Goal: Task Accomplishment & Management: Understand process/instructions

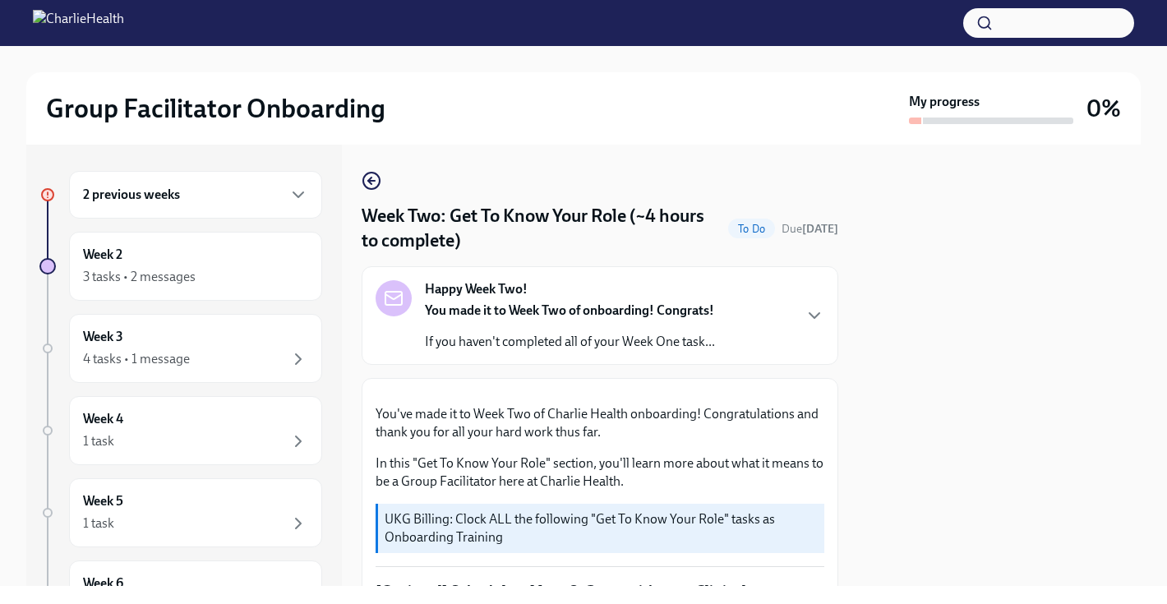
click at [235, 200] on div "2 previous weeks" at bounding box center [195, 195] width 225 height 20
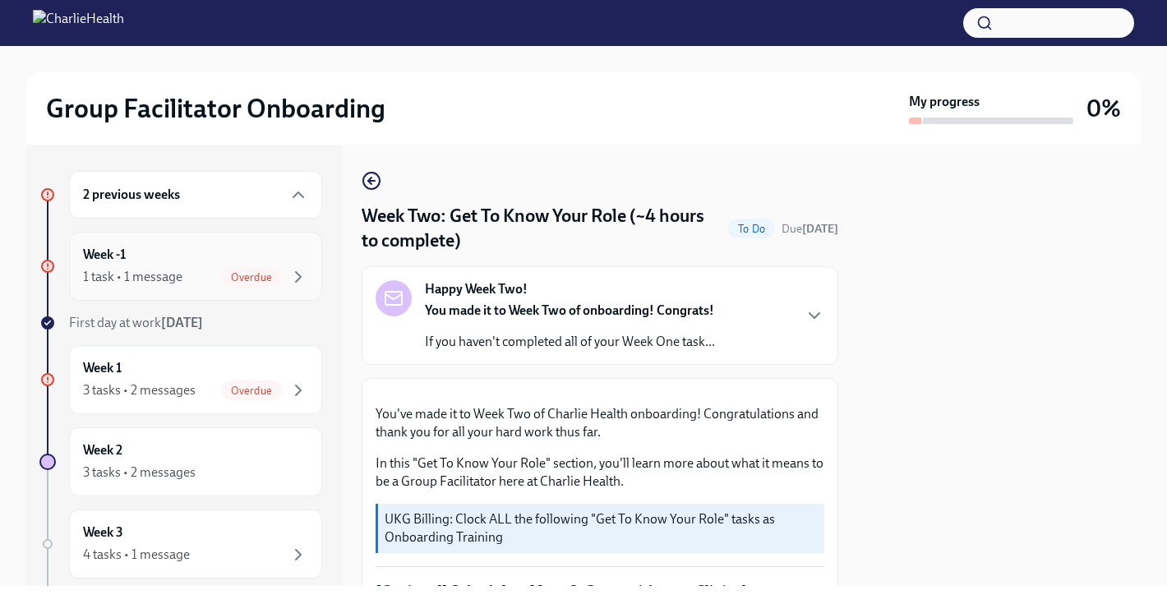
click at [205, 262] on div "Week -1 1 task • 1 message Overdue" at bounding box center [195, 266] width 225 height 41
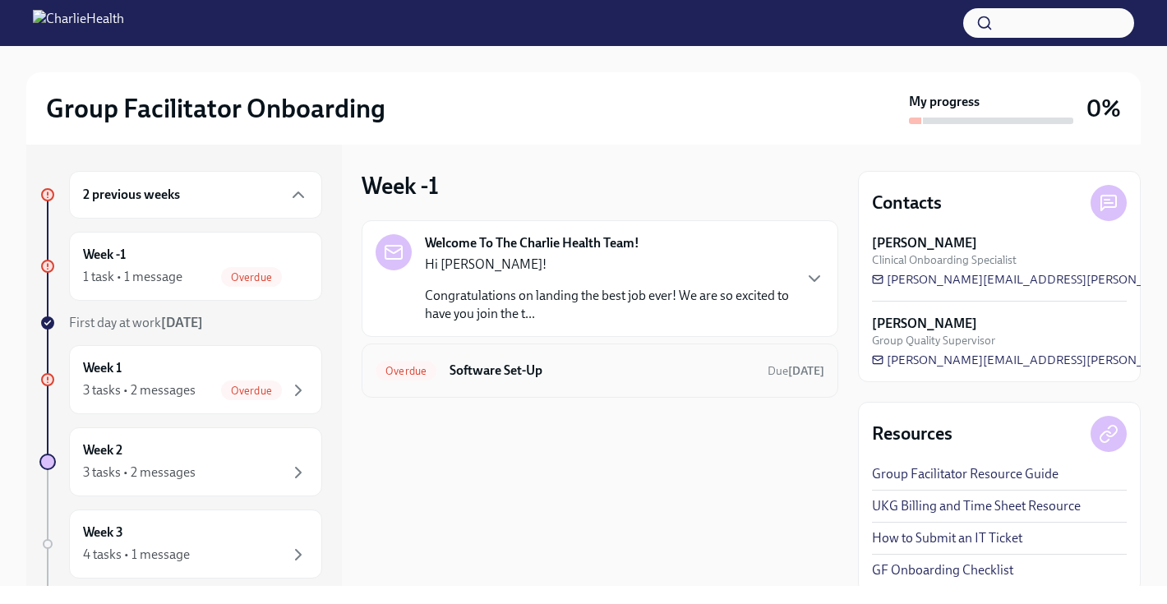
click at [584, 388] on div "Overdue Software Set-Up Due [DATE]" at bounding box center [600, 371] width 477 height 54
click at [441, 379] on div "Overdue Software Set-Up Due [DATE]" at bounding box center [600, 371] width 449 height 26
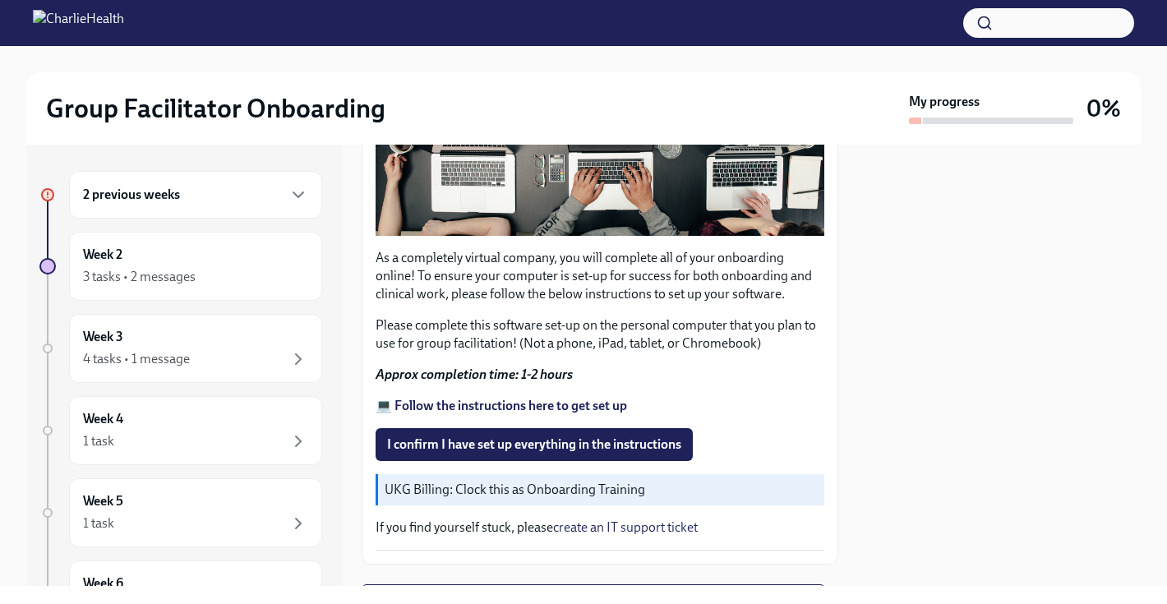
scroll to position [499, 0]
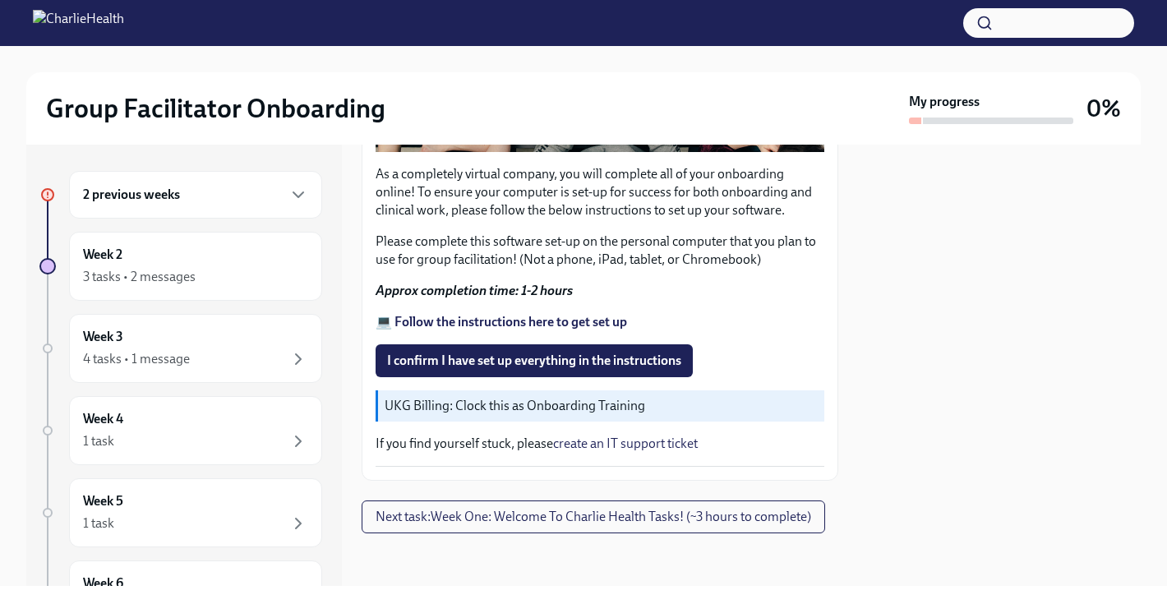
click at [449, 325] on strong "💻 Follow the instructions here to get set up" at bounding box center [502, 322] width 252 height 16
click at [483, 368] on span "I confirm I have set up everything in the instructions" at bounding box center [534, 361] width 294 height 16
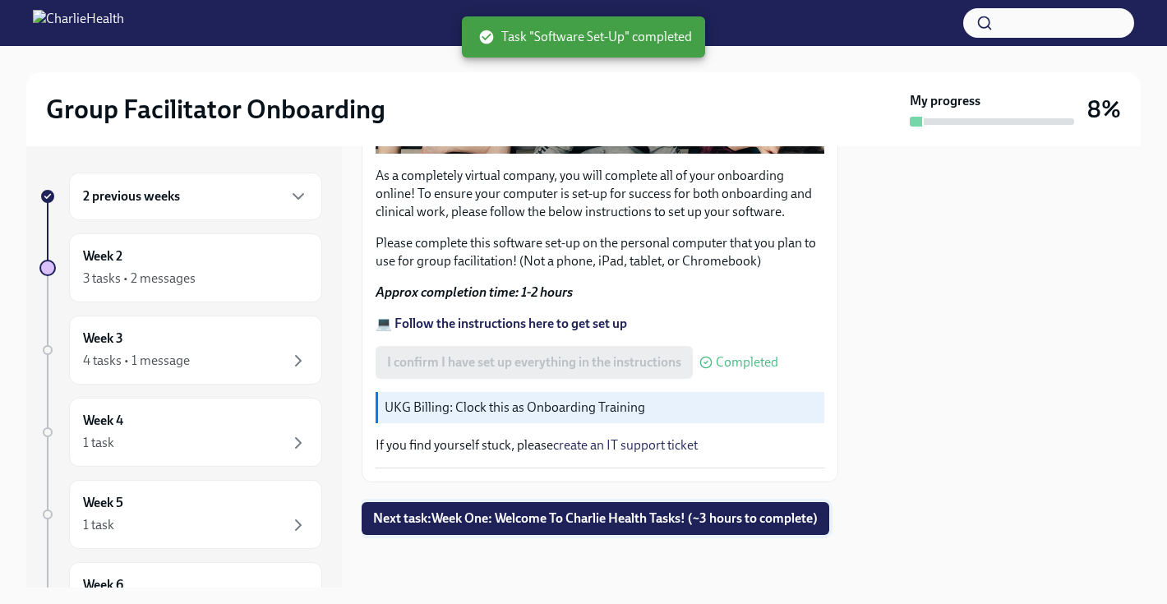
click at [503, 529] on button "Next task : Week One: Welcome To Charlie Health Tasks! (~3 hours to complete)" at bounding box center [596, 518] width 468 height 33
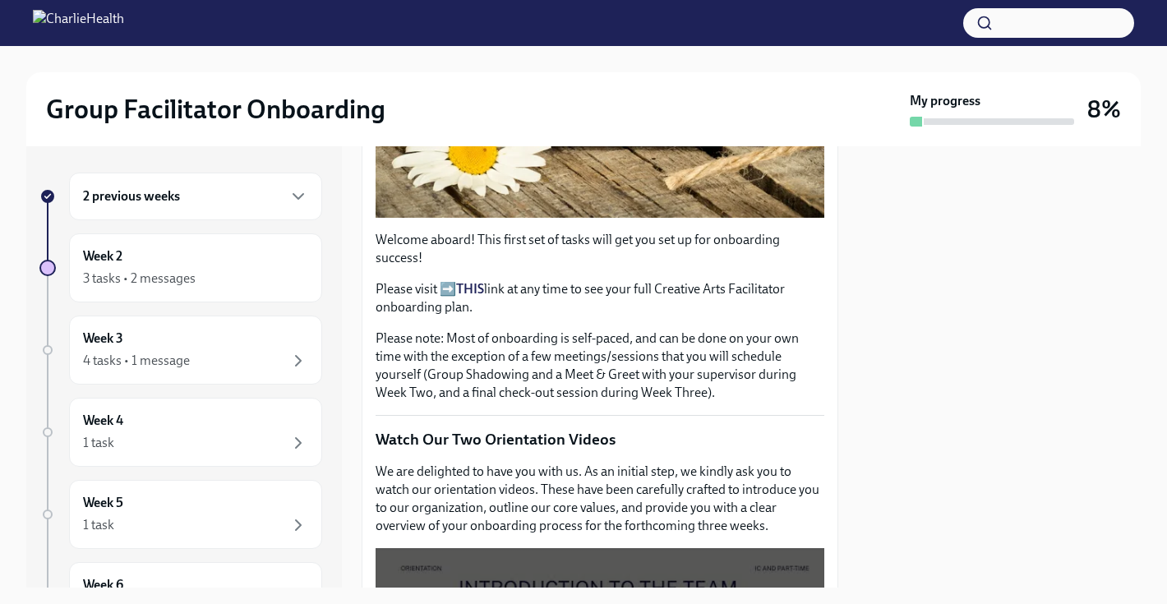
scroll to position [460, 0]
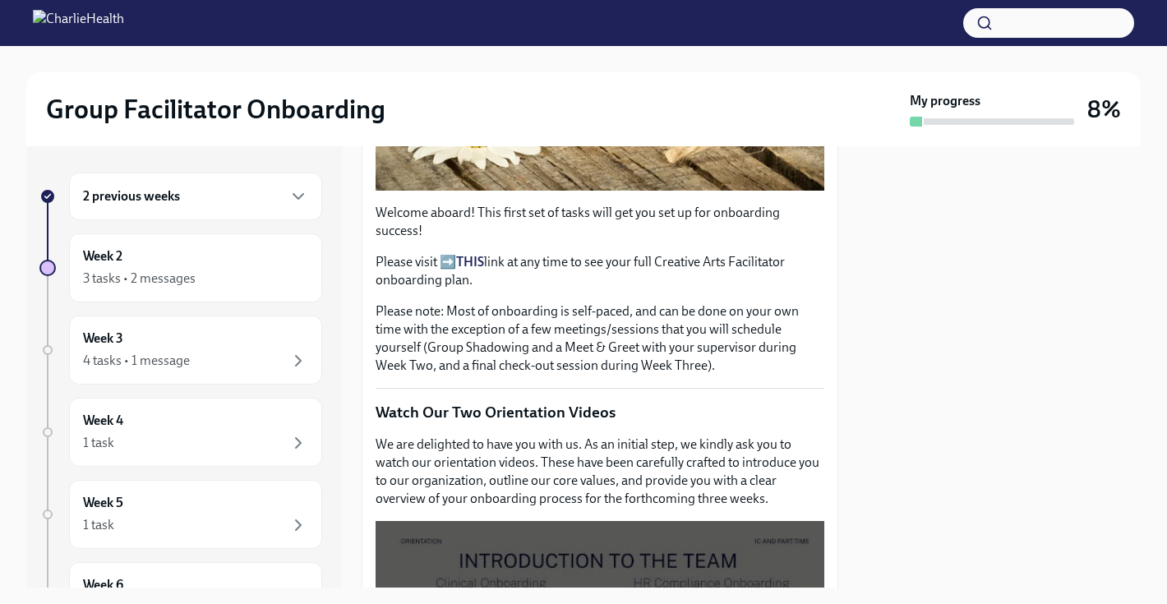
click at [464, 263] on strong "THIS" at bounding box center [470, 262] width 28 height 16
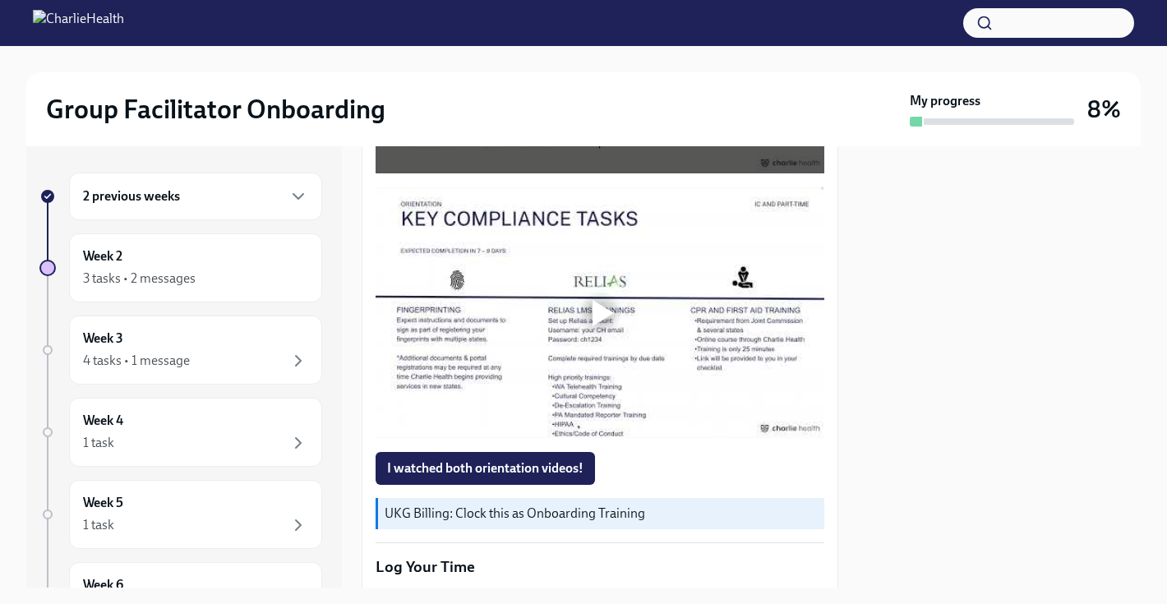
scroll to position [1066, 0]
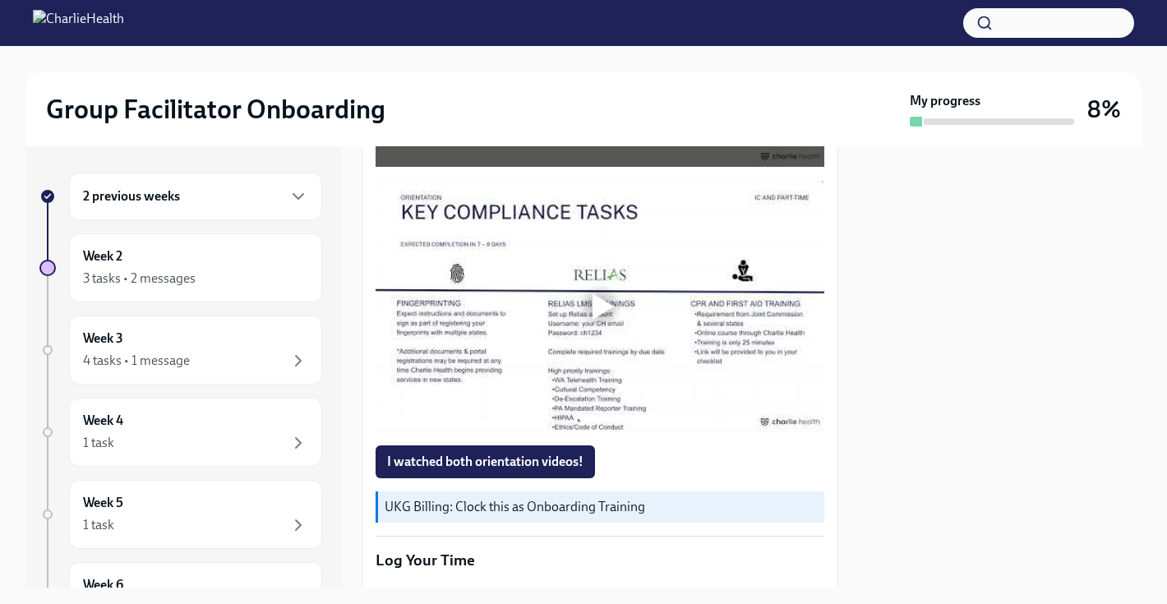
click at [600, 303] on div at bounding box center [603, 306] width 21 height 26
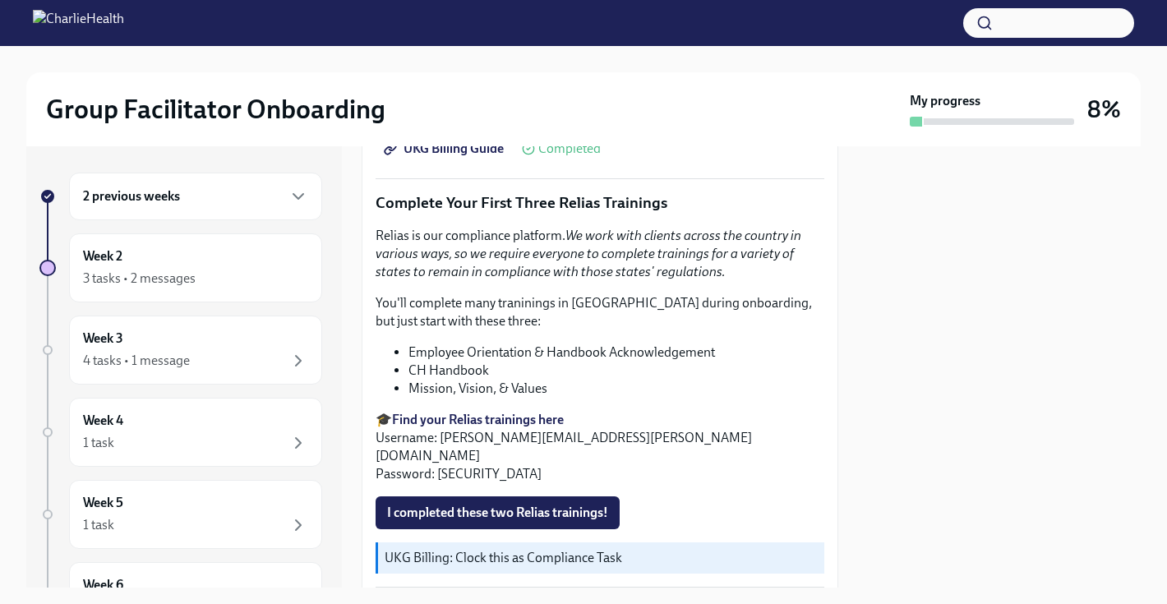
scroll to position [1708, 0]
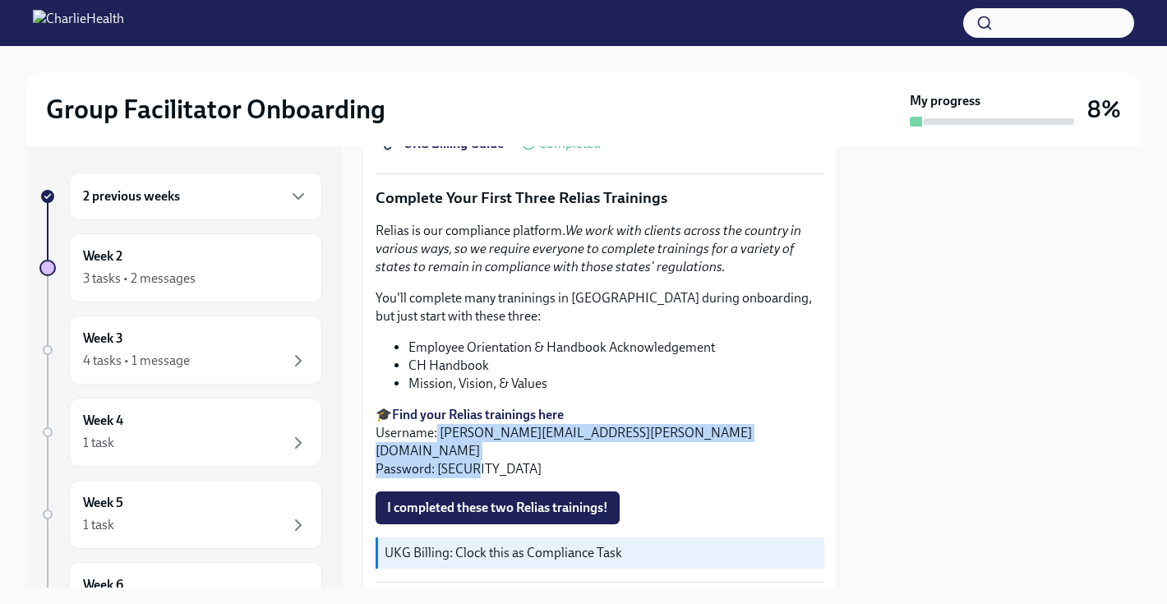
drag, startPoint x: 477, startPoint y: 452, endPoint x: 438, endPoint y: 434, distance: 42.7
click at [438, 434] on p "🎓 Find your Relias trainings here Username: [PERSON_NAME][EMAIL_ADDRESS][PERSON…" at bounding box center [600, 442] width 449 height 72
click at [447, 440] on p "🎓 Find your Relias trainings here Username: [PERSON_NAME][EMAIL_ADDRESS][PERSON…" at bounding box center [600, 442] width 449 height 72
drag, startPoint x: 440, startPoint y: 431, endPoint x: 474, endPoint y: 449, distance: 39.0
click at [474, 449] on p "🎓 Find your Relias trainings here Username: [PERSON_NAME][EMAIL_ADDRESS][PERSON…" at bounding box center [600, 442] width 449 height 72
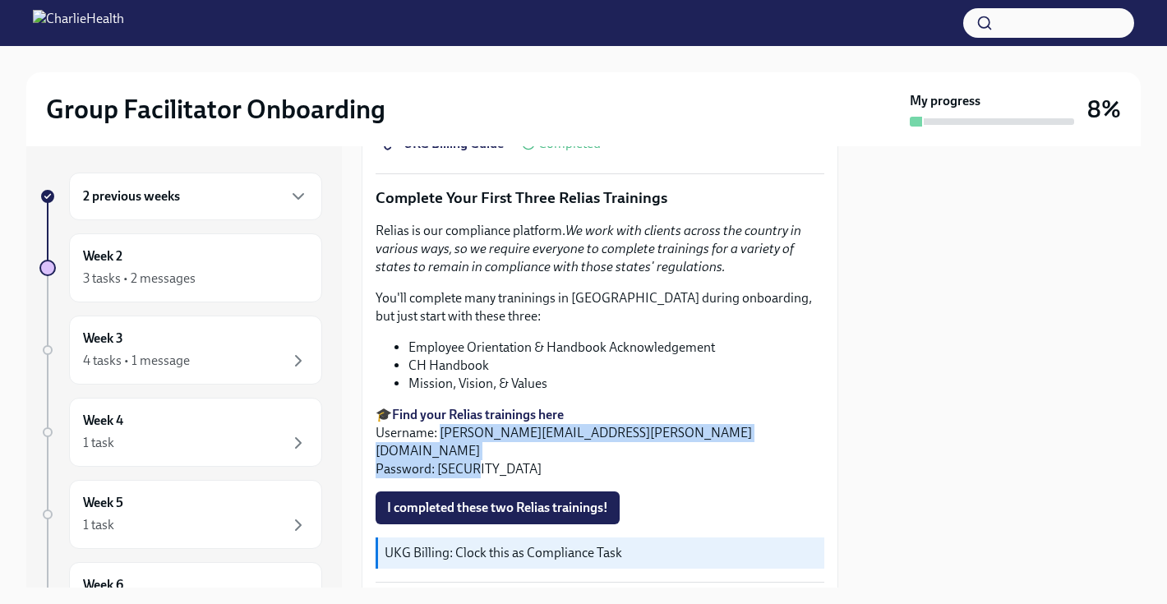
copy p "[PERSON_NAME][EMAIL_ADDRESS][PERSON_NAME][DOMAIN_NAME] Password: [SECURITY_DATA]"
click at [511, 417] on strong "Find your Relias trainings here" at bounding box center [478, 415] width 172 height 16
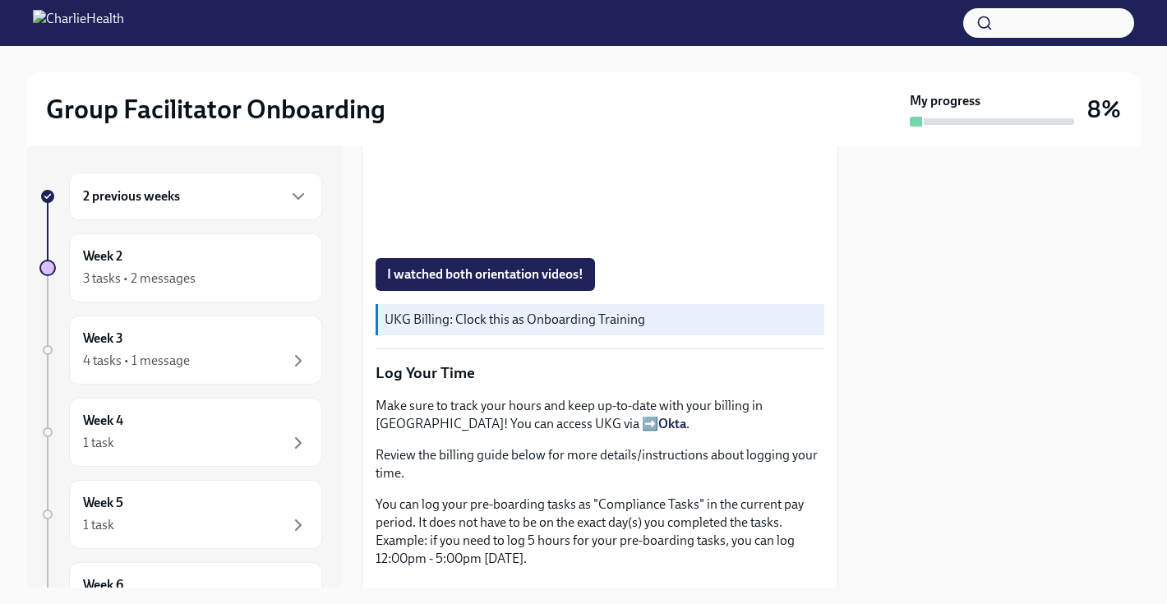
scroll to position [1262, 0]
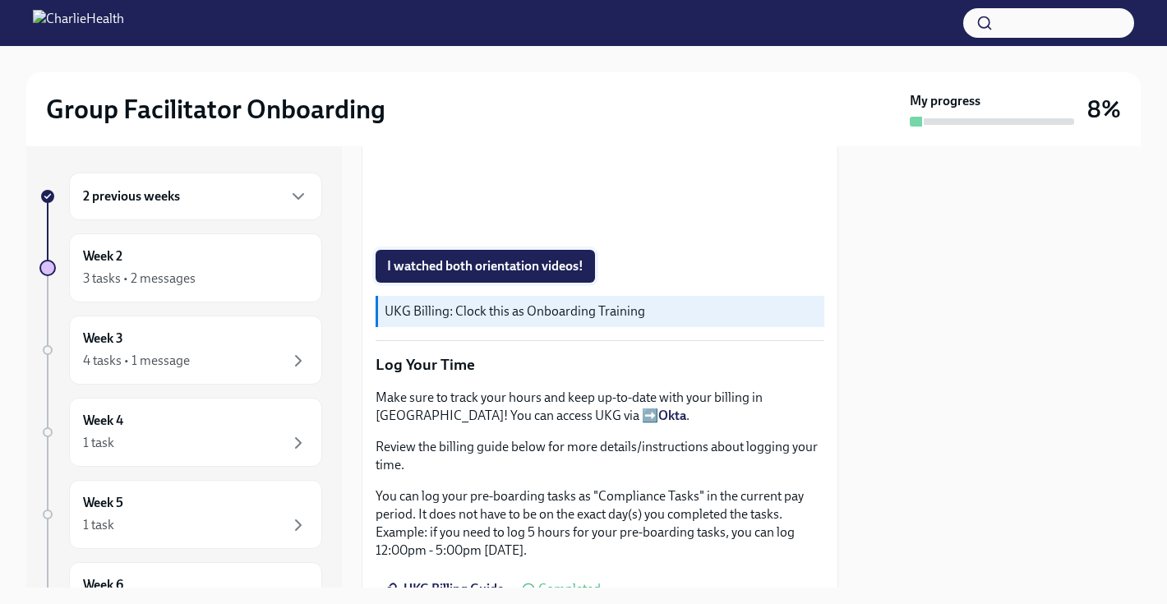
click at [510, 277] on button "I watched both orientation videos!" at bounding box center [486, 266] width 220 height 33
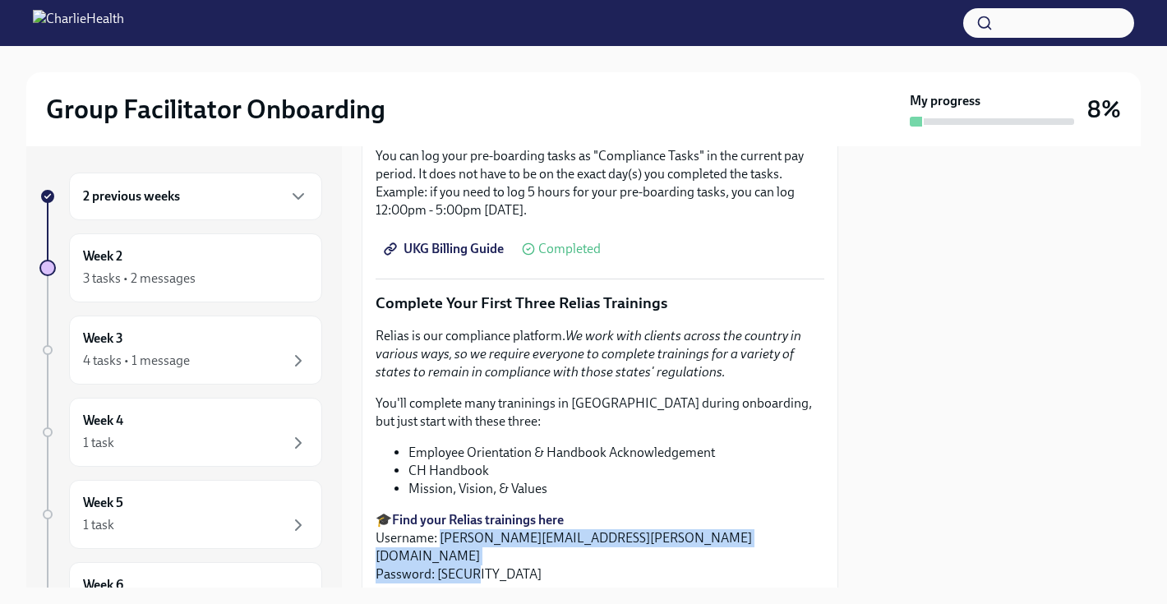
scroll to position [1596, 0]
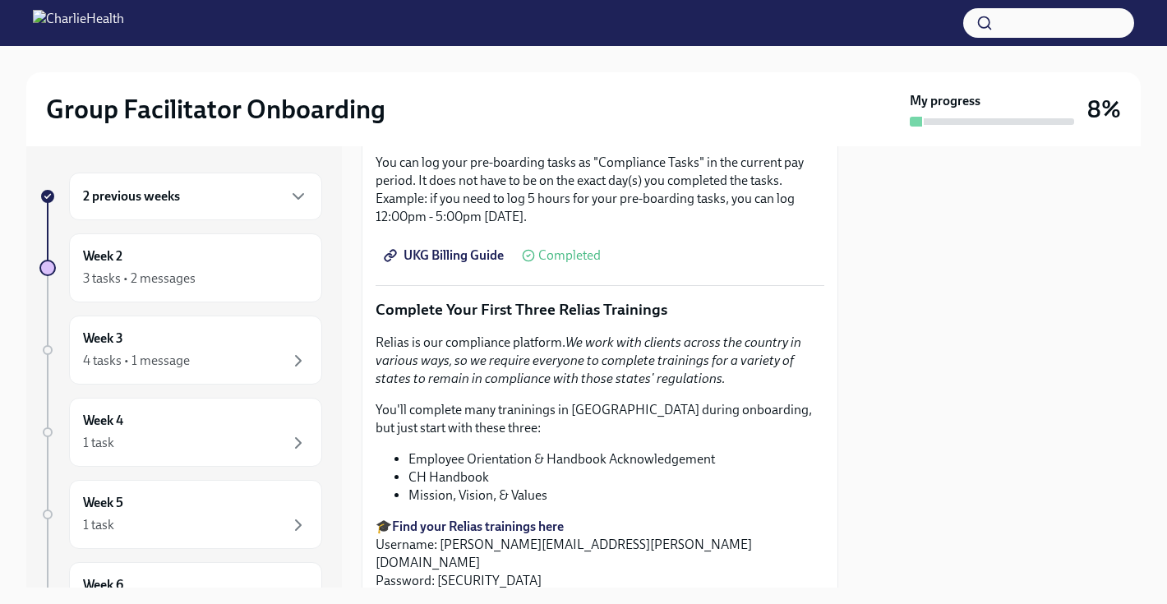
click at [532, 466] on li "Employee Orientation & Handbook Acknowledgement" at bounding box center [617, 460] width 416 height 18
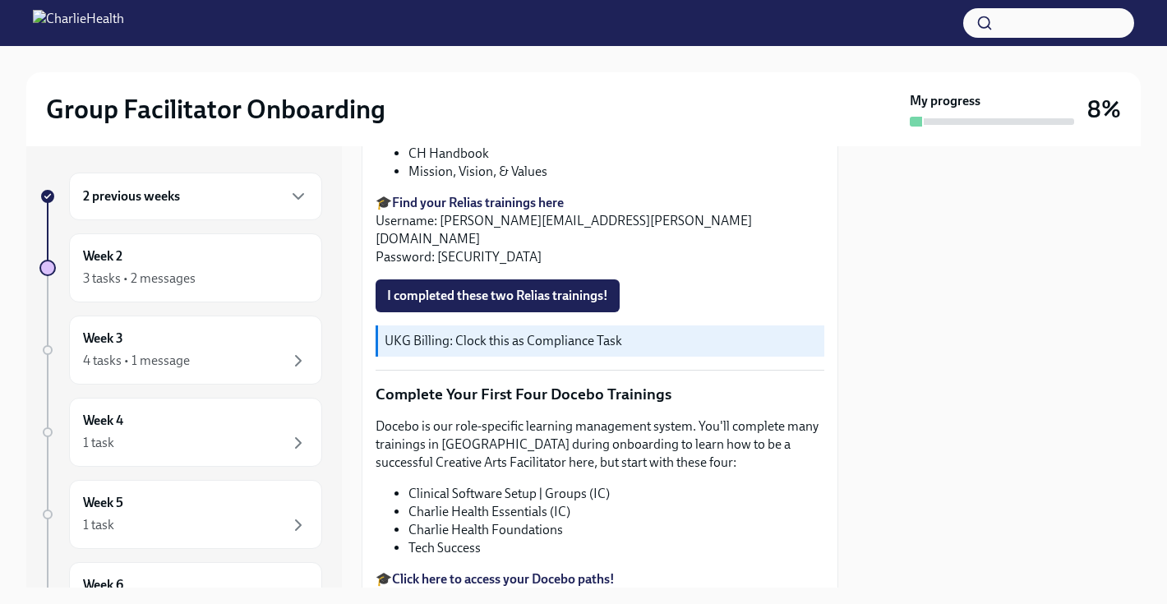
scroll to position [1933, 0]
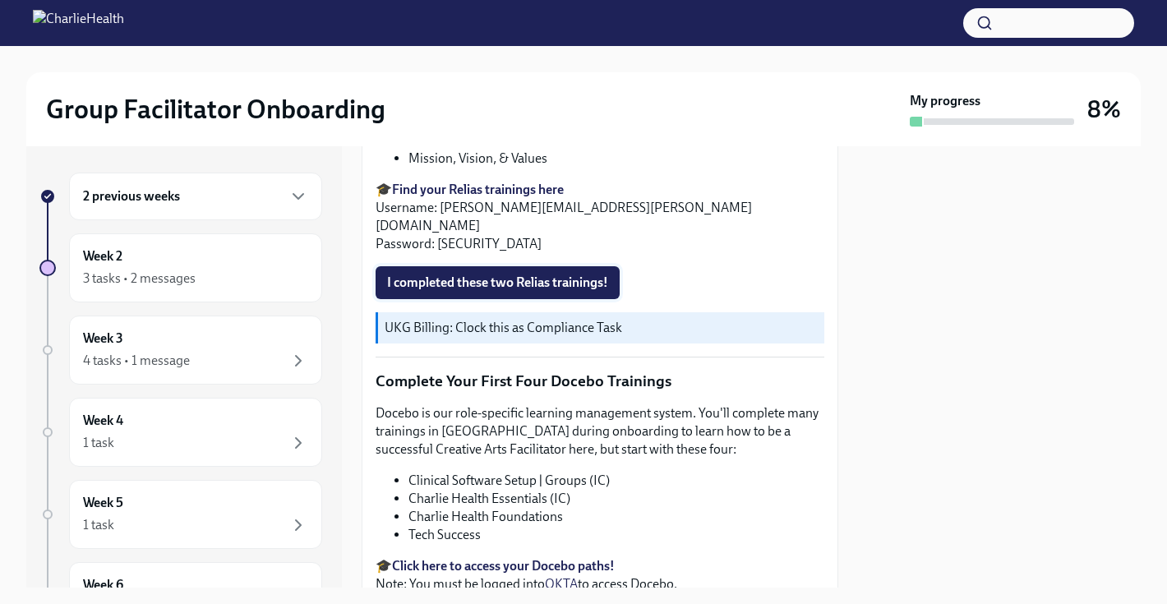
click at [561, 275] on span "I completed these two Relias trainings!" at bounding box center [497, 283] width 221 height 16
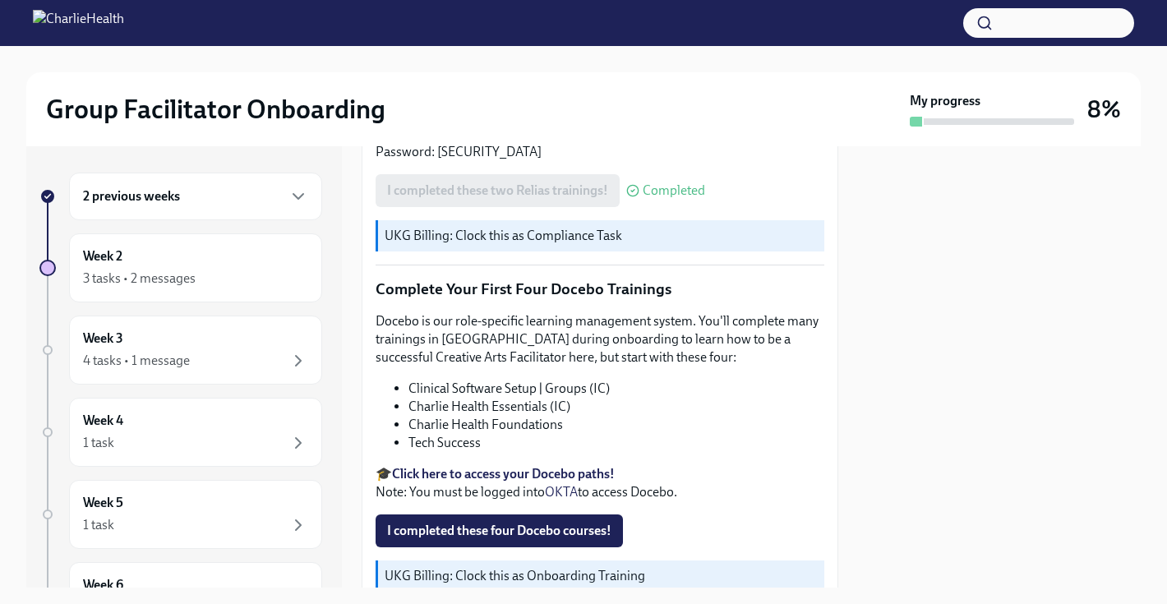
scroll to position [2144, 0]
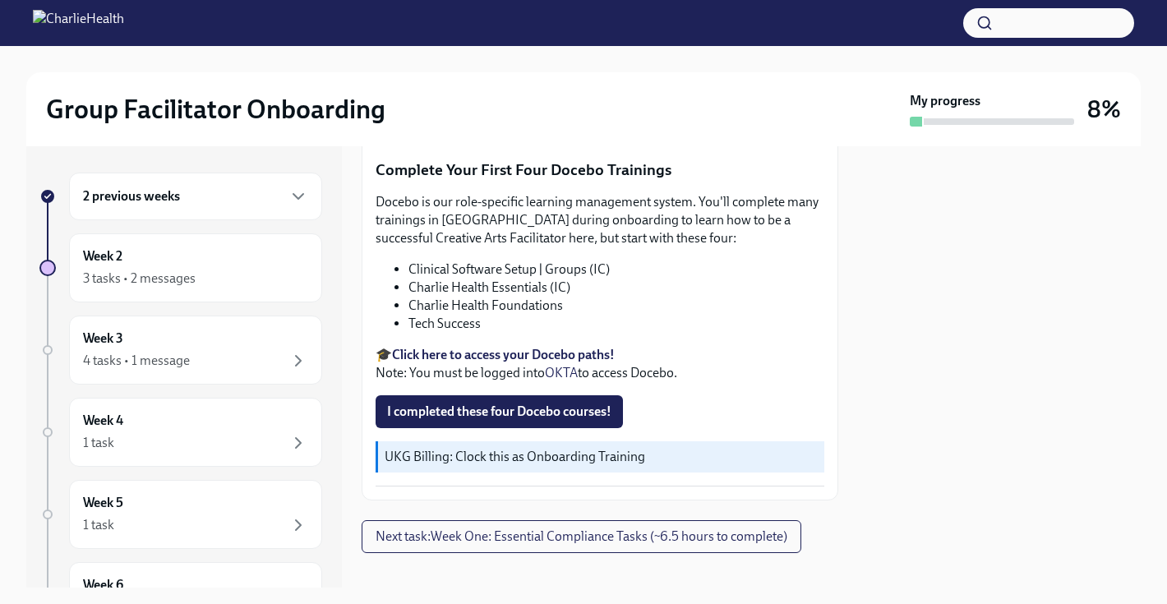
click at [536, 347] on strong "Click here to access your Docebo paths!" at bounding box center [503, 355] width 223 height 16
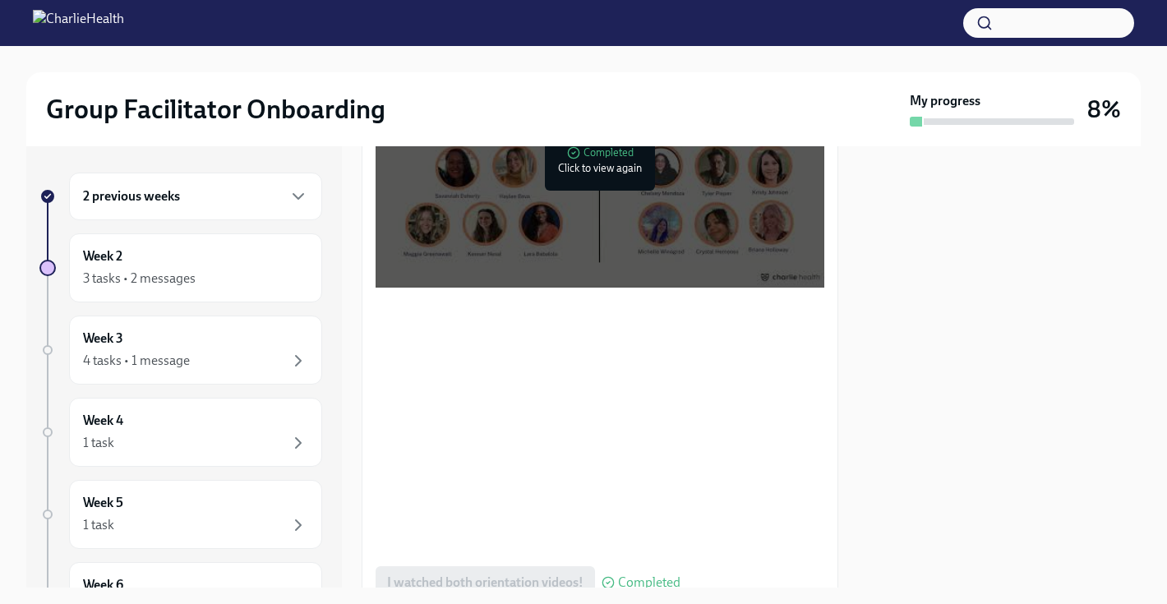
scroll to position [944, 0]
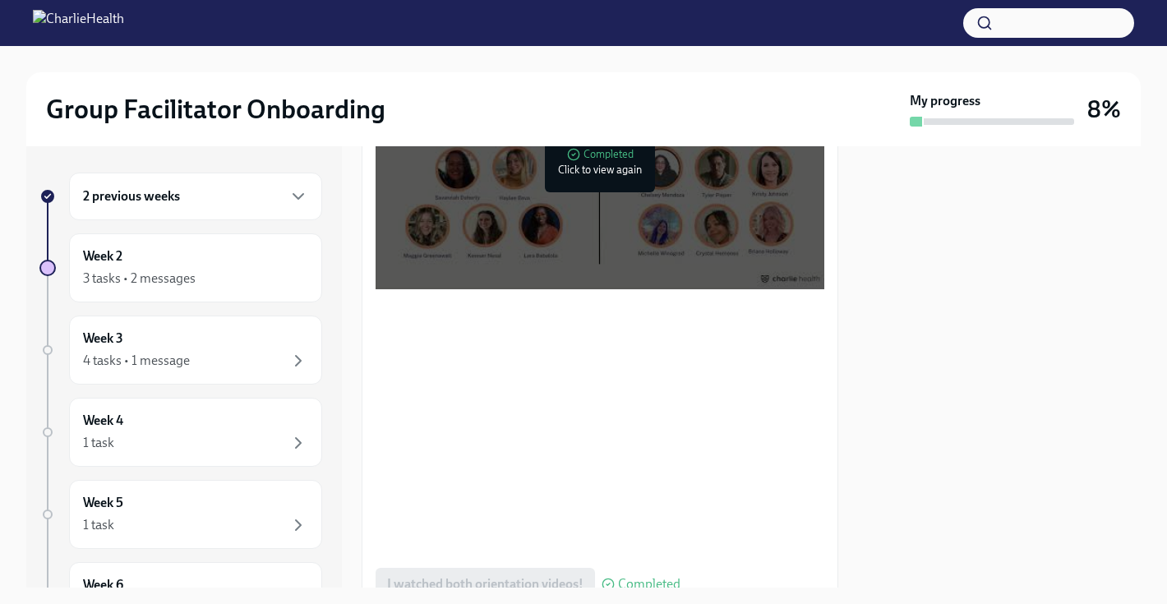
click at [535, 206] on div at bounding box center [600, 163] width 449 height 252
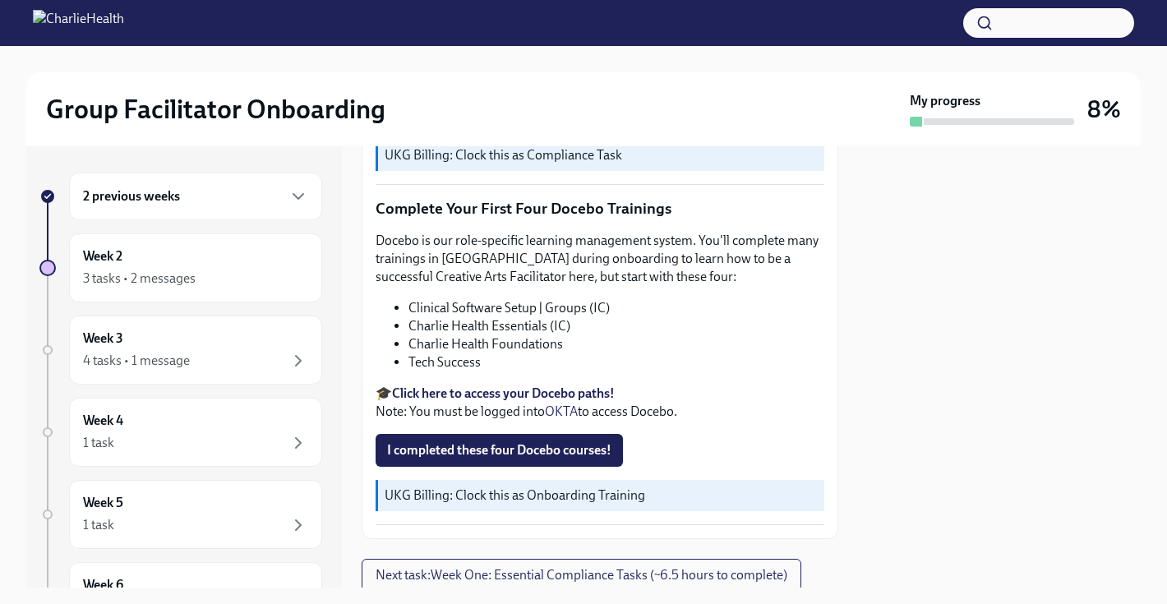
scroll to position [2144, 0]
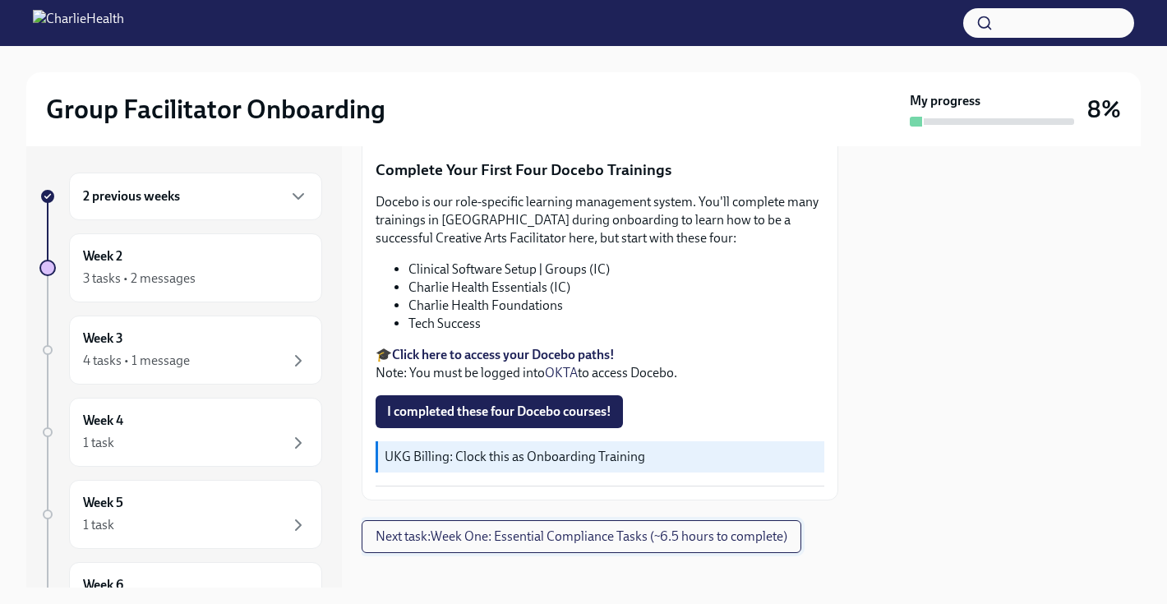
click at [550, 529] on span "Next task : Week One: Essential Compliance Tasks (~6.5 hours to complete)" at bounding box center [582, 537] width 412 height 16
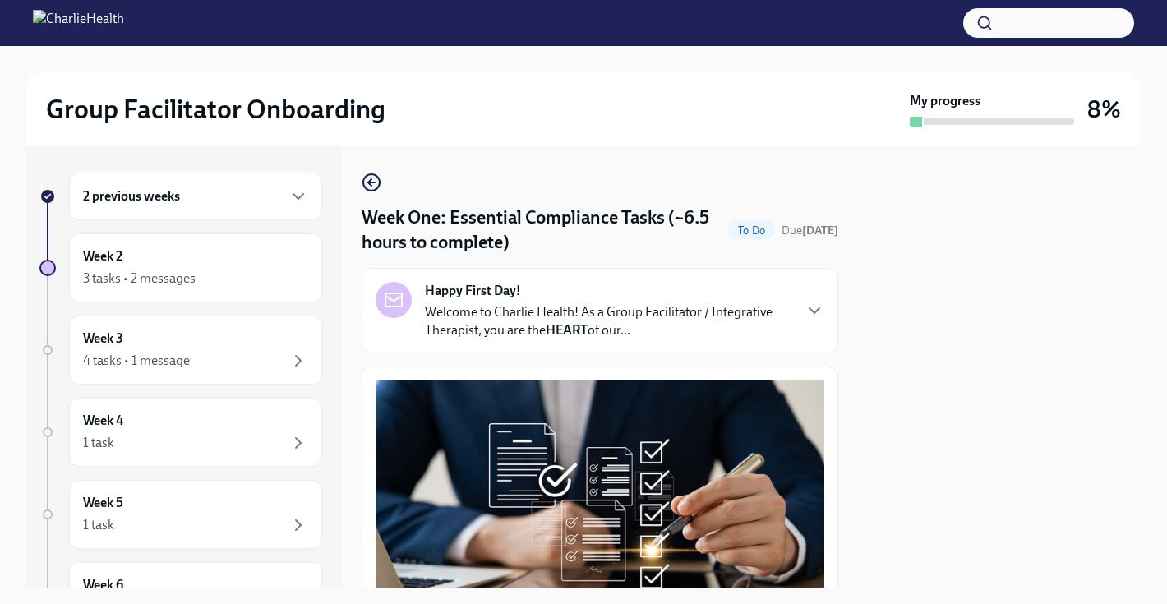
click at [616, 333] on p "Welcome to Charlie Health! As a Group Facilitator / Integrative Therapist, you …" at bounding box center [608, 321] width 367 height 36
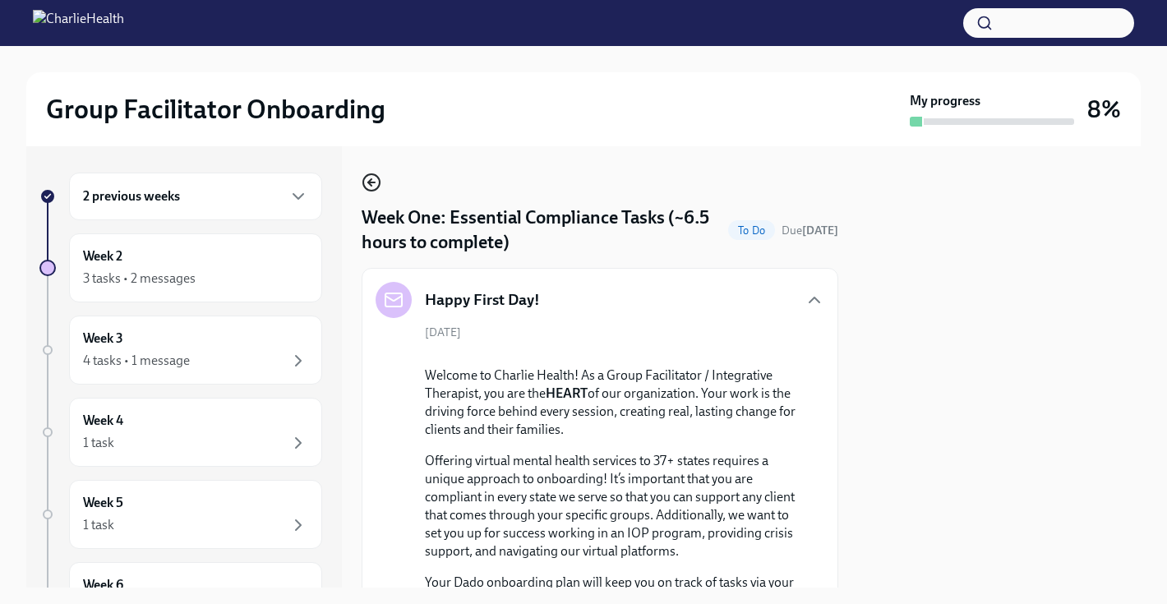
click at [367, 185] on icon "button" at bounding box center [372, 183] width 20 height 20
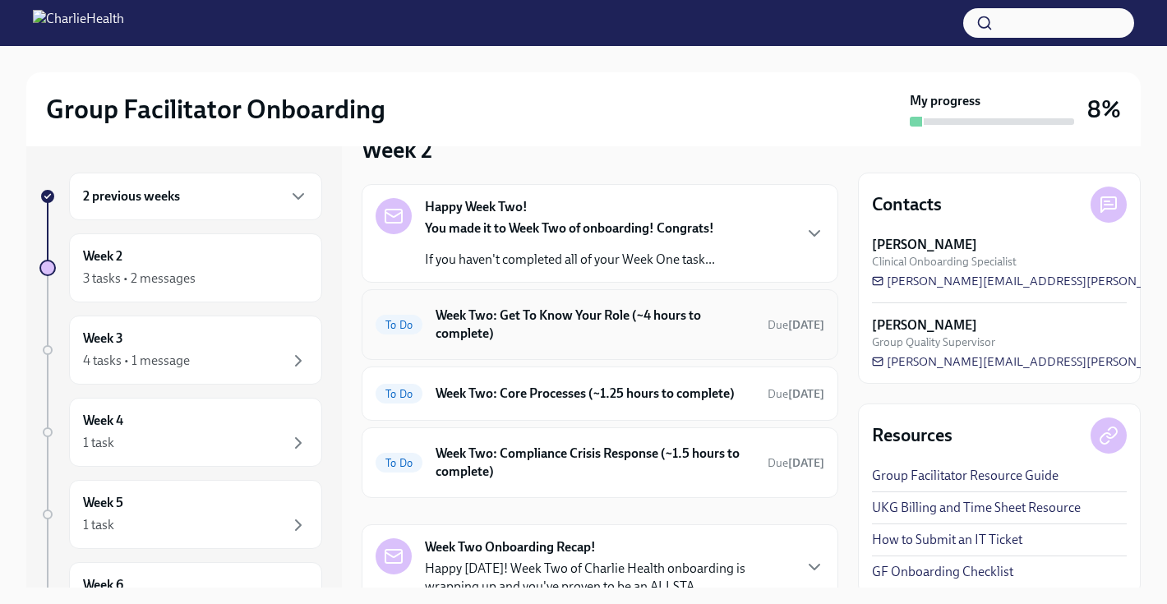
scroll to position [29, 0]
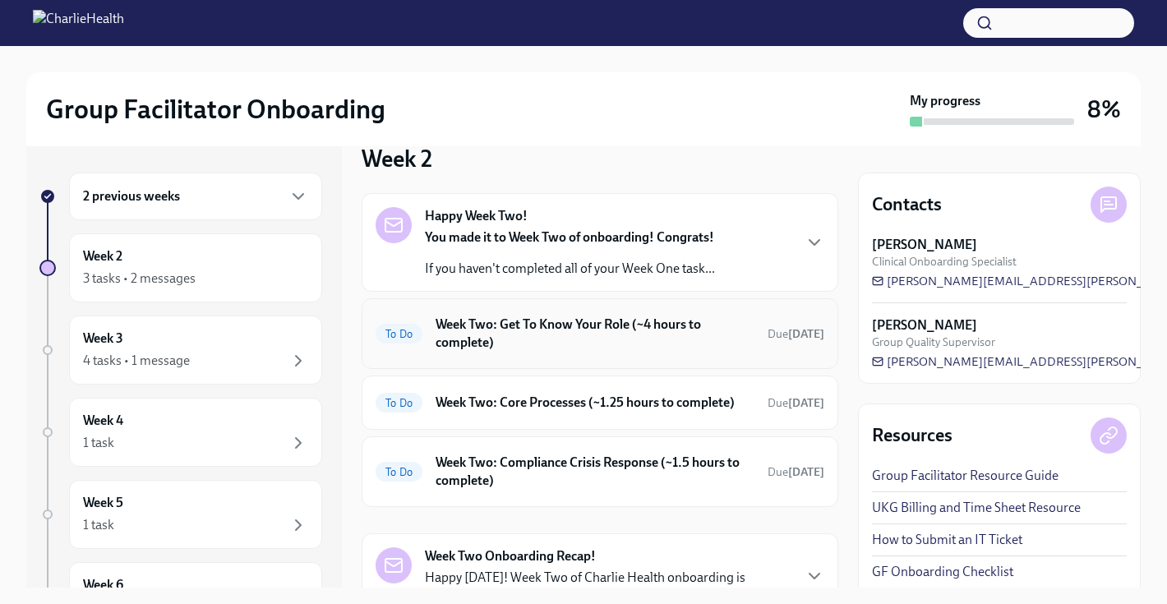
click at [492, 343] on h6 "Week Two: Get To Know Your Role (~4 hours to complete)" at bounding box center [595, 334] width 319 height 36
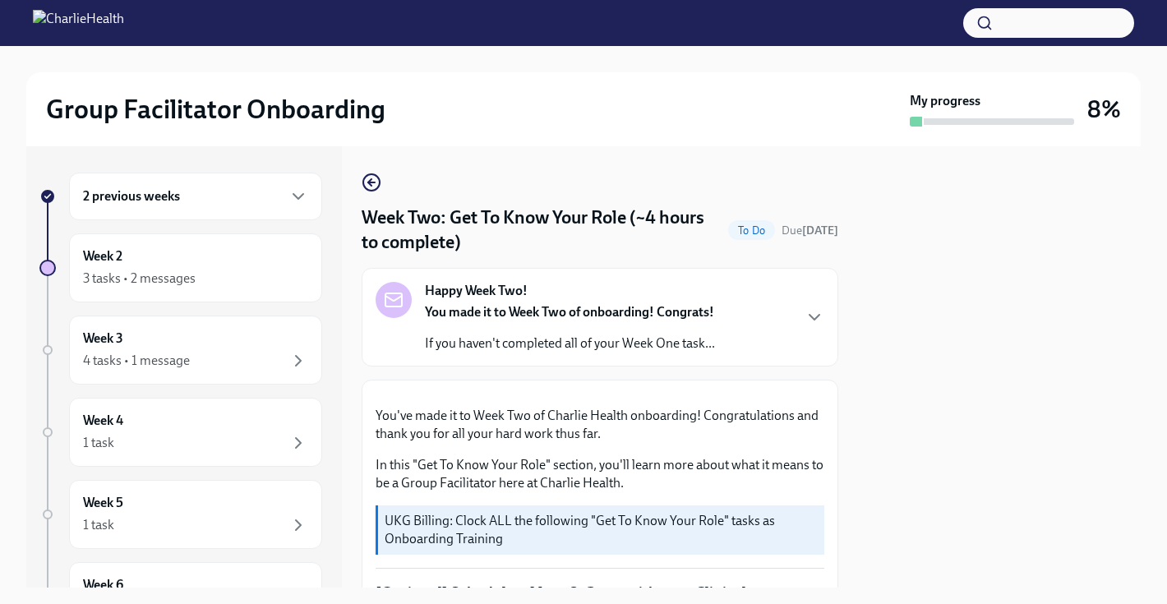
click at [369, 187] on icon "button" at bounding box center [372, 183] width 20 height 20
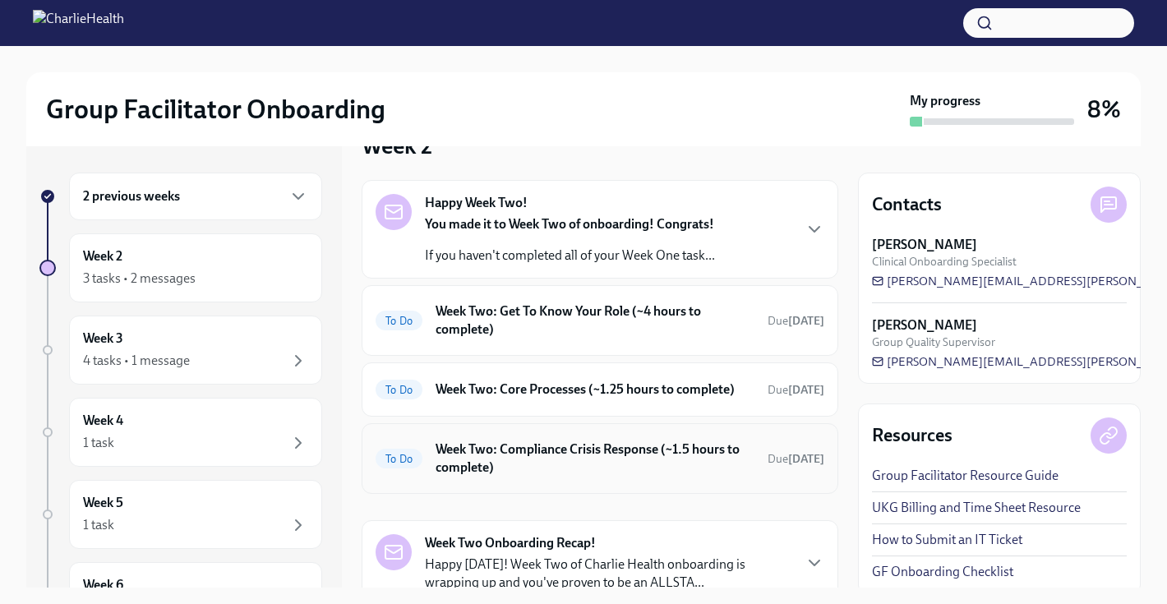
scroll to position [60, 0]
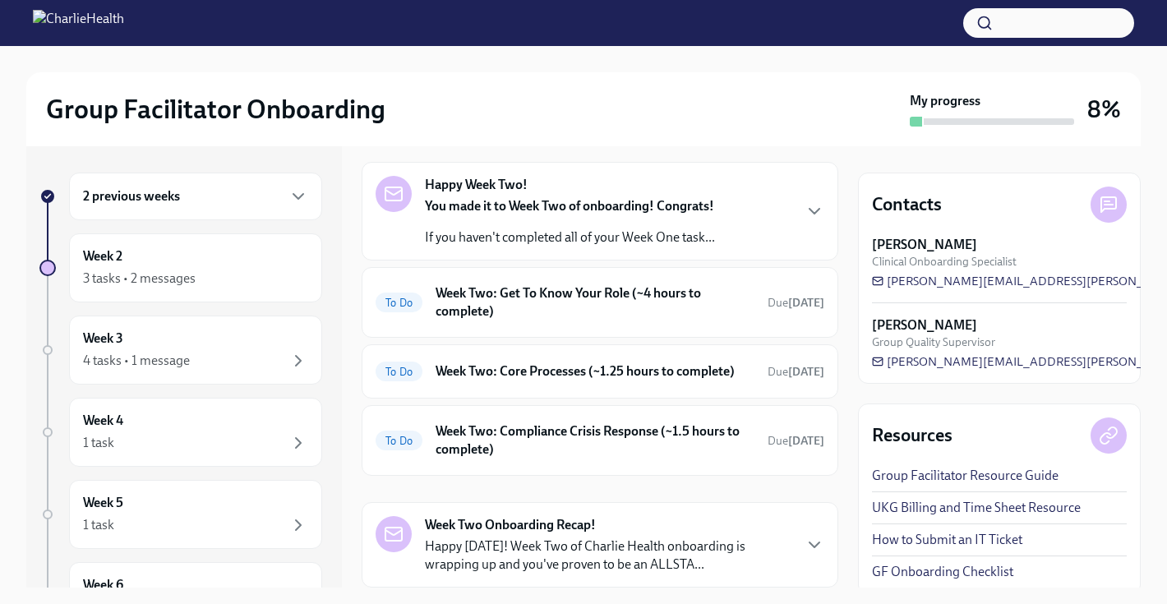
click at [506, 208] on strong "You made it to Week Two of onboarding! Congrats!" at bounding box center [569, 206] width 289 height 16
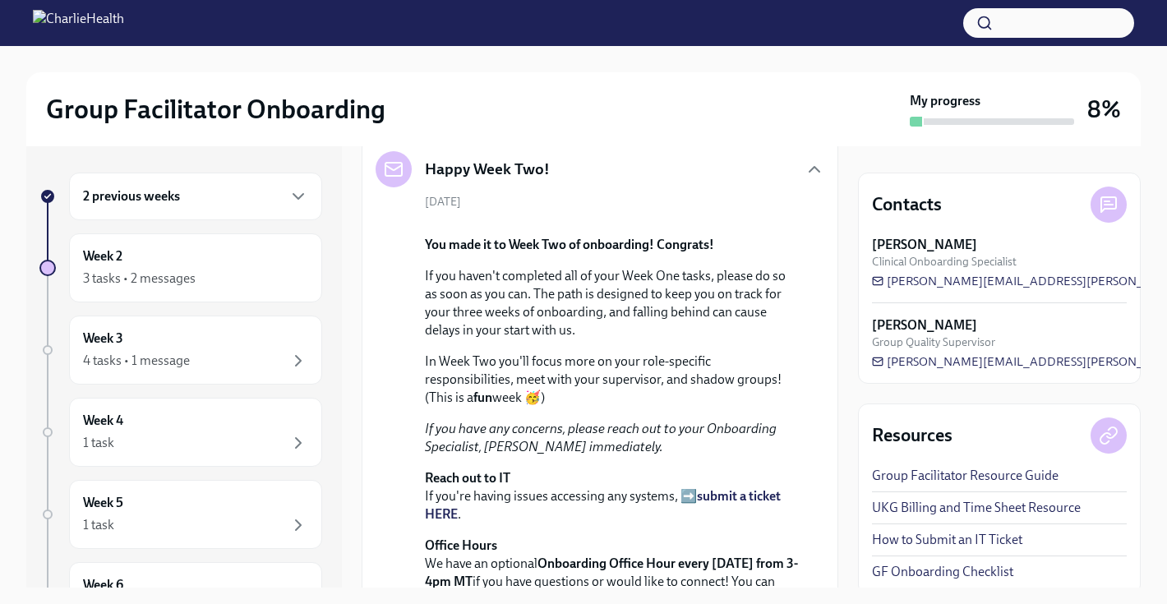
scroll to position [0, 0]
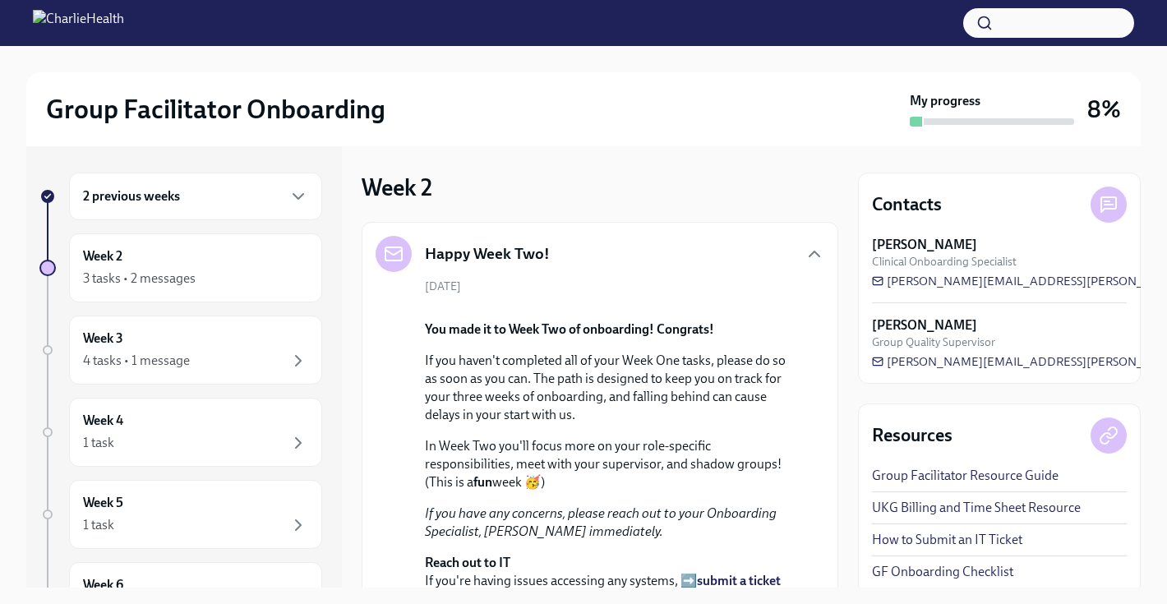
click at [178, 201] on h6 "2 previous weeks" at bounding box center [131, 196] width 97 height 18
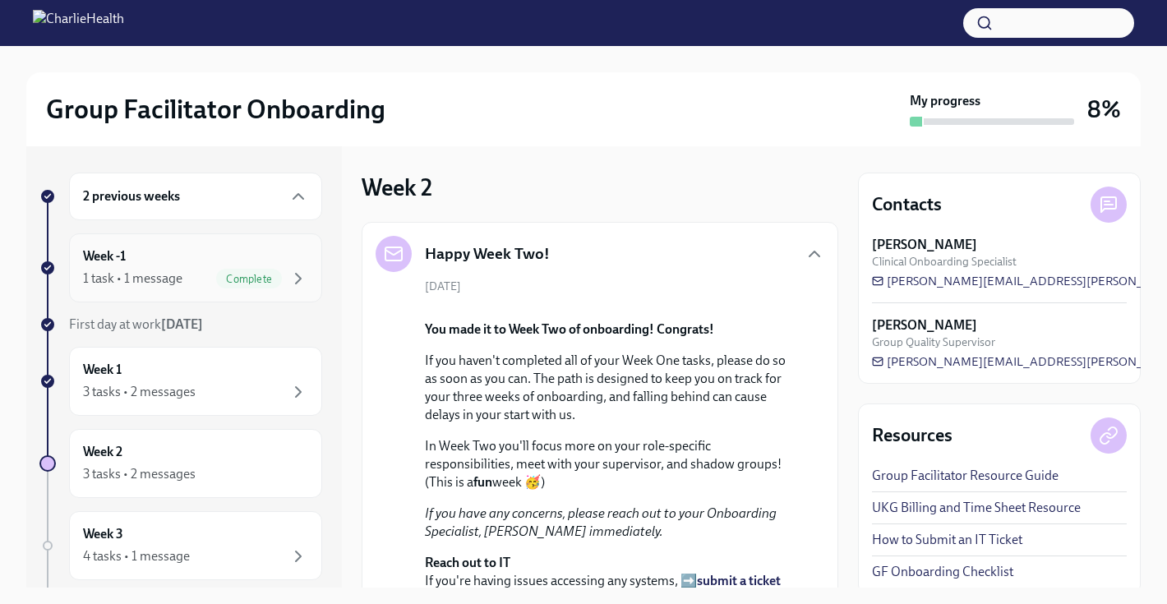
click at [175, 269] on div "1 task • 1 message Complete" at bounding box center [195, 279] width 225 height 20
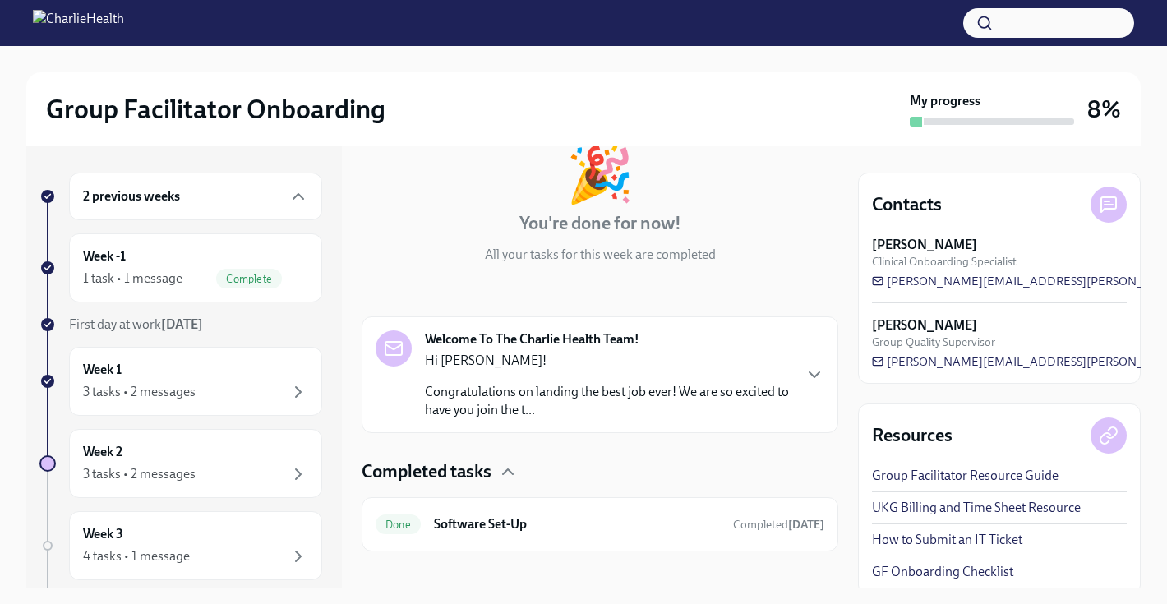
scroll to position [118, 0]
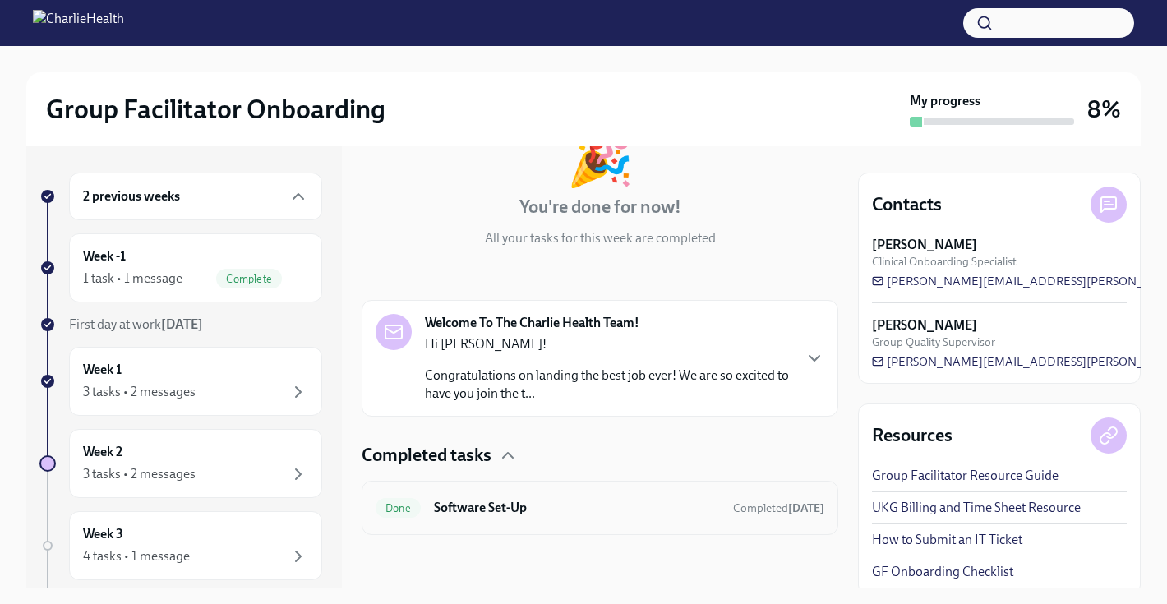
click at [474, 504] on h6 "Software Set-Up" at bounding box center [577, 508] width 286 height 18
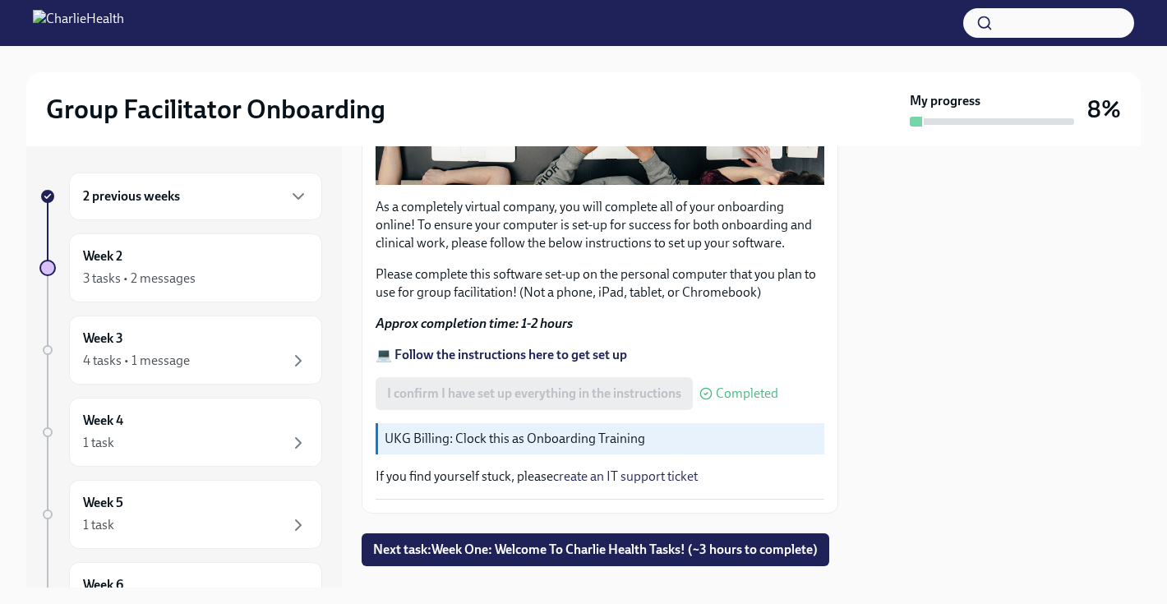
scroll to position [499, 0]
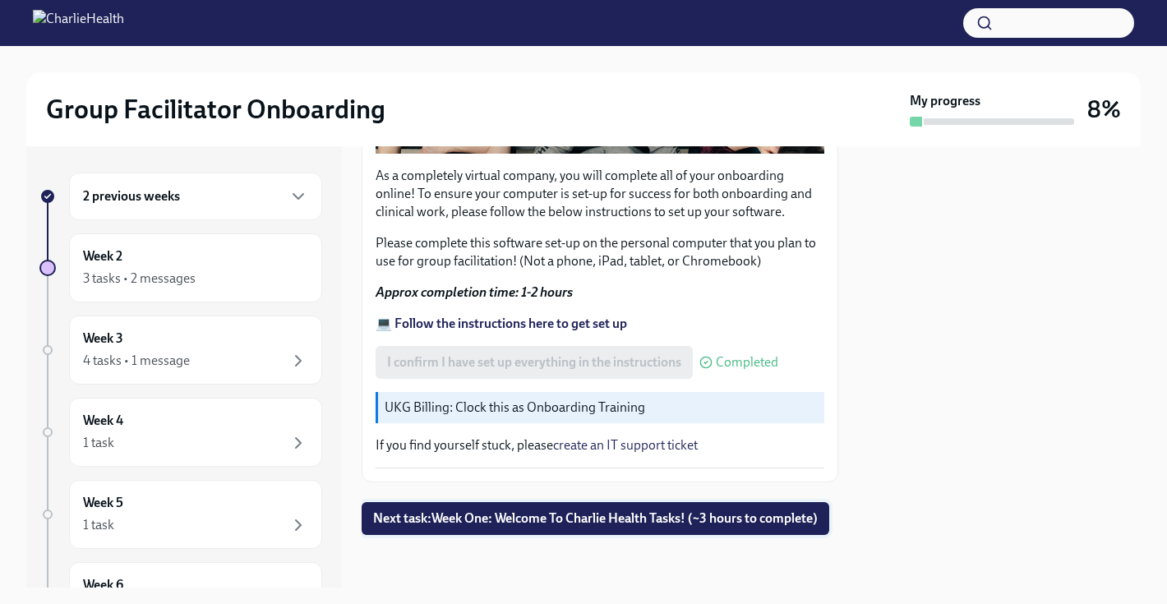
click at [482, 525] on span "Next task : Week One: Welcome To Charlie Health Tasks! (~3 hours to complete)" at bounding box center [595, 519] width 445 height 16
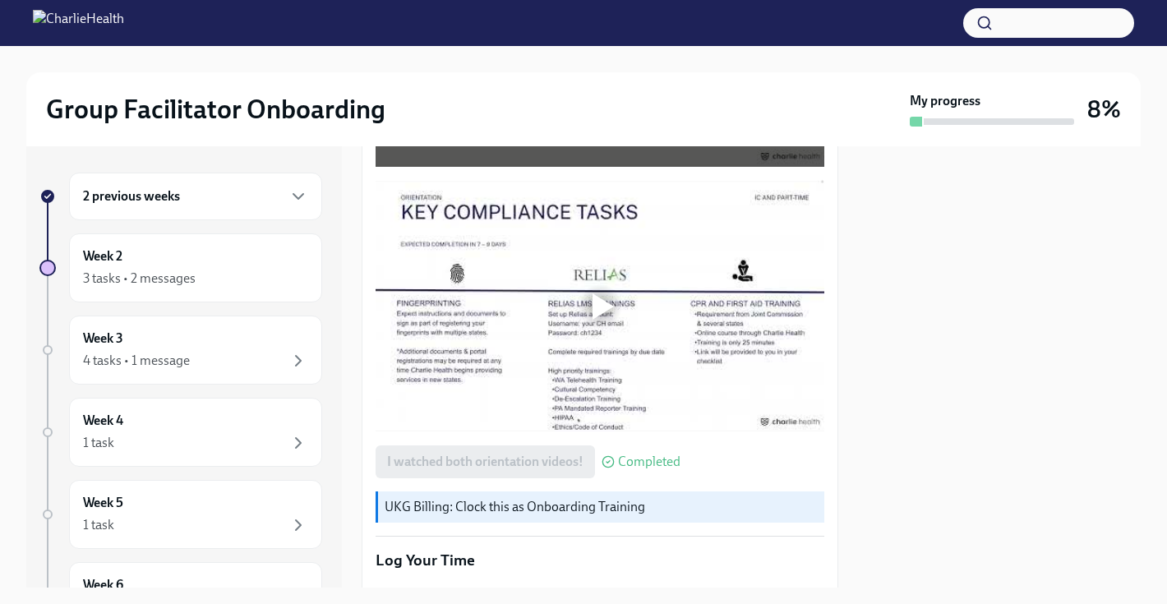
scroll to position [1046, 0]
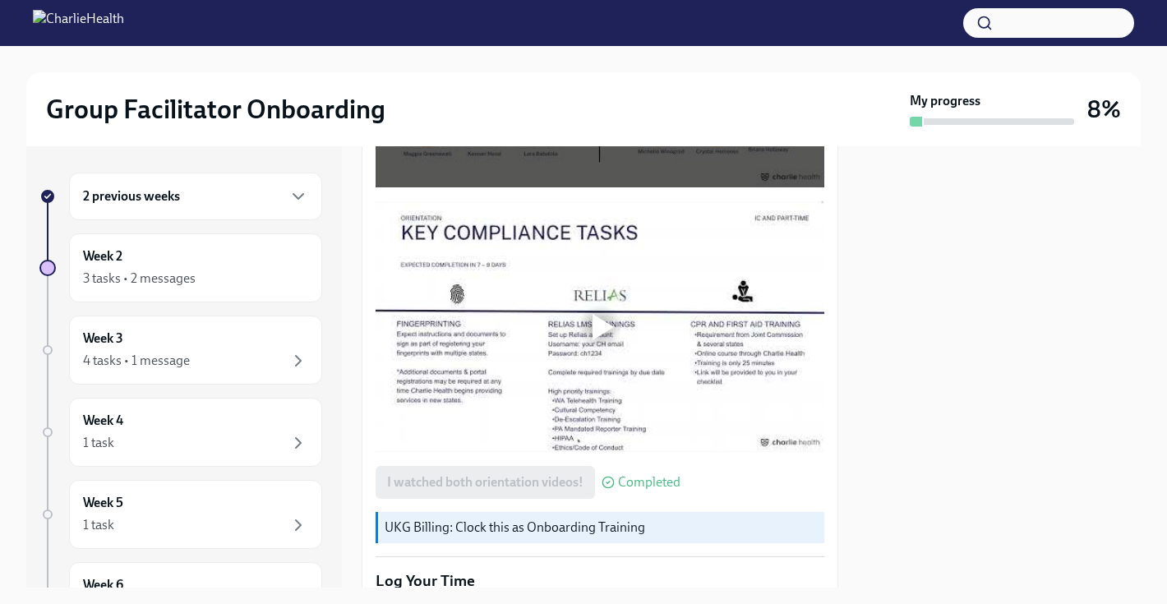
click at [603, 328] on div at bounding box center [603, 327] width 21 height 26
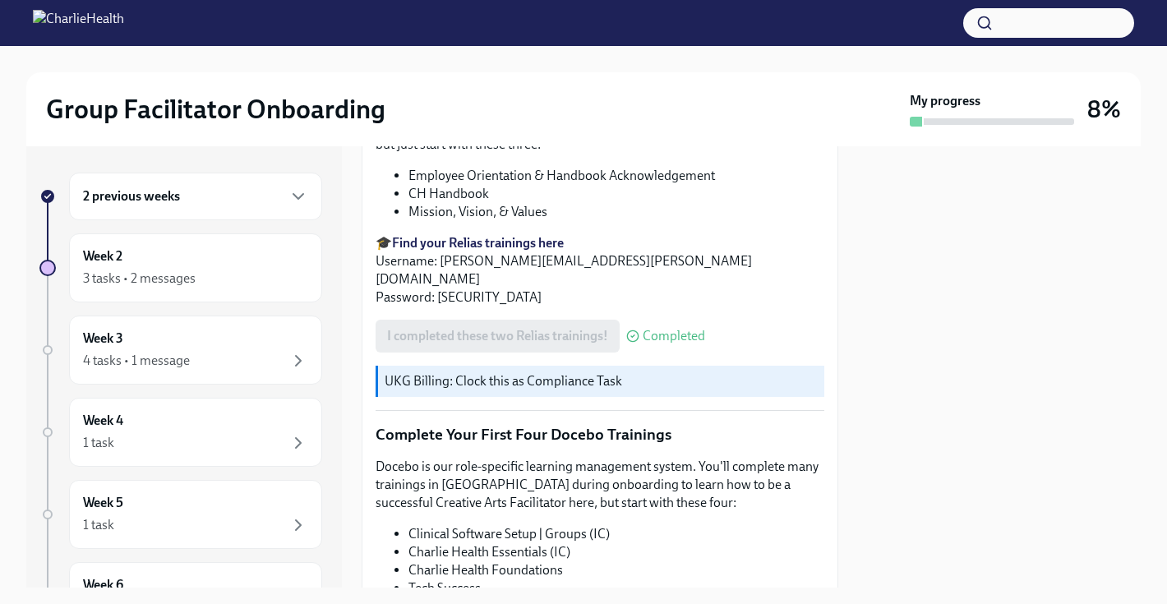
scroll to position [1885, 0]
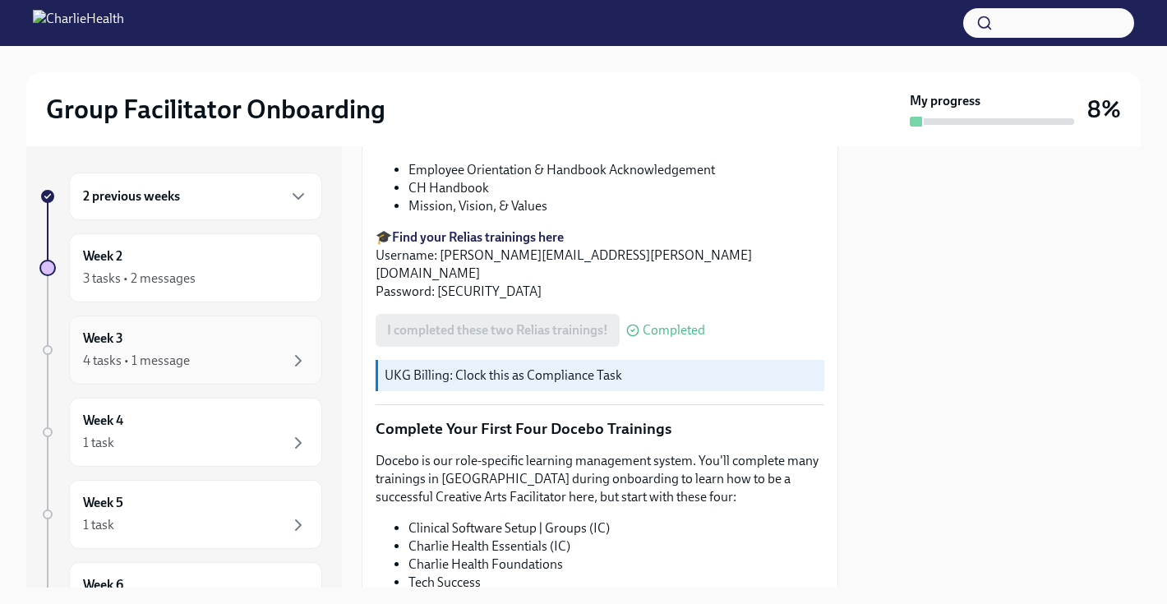
click at [251, 363] on div "4 tasks • 1 message" at bounding box center [195, 361] width 225 height 20
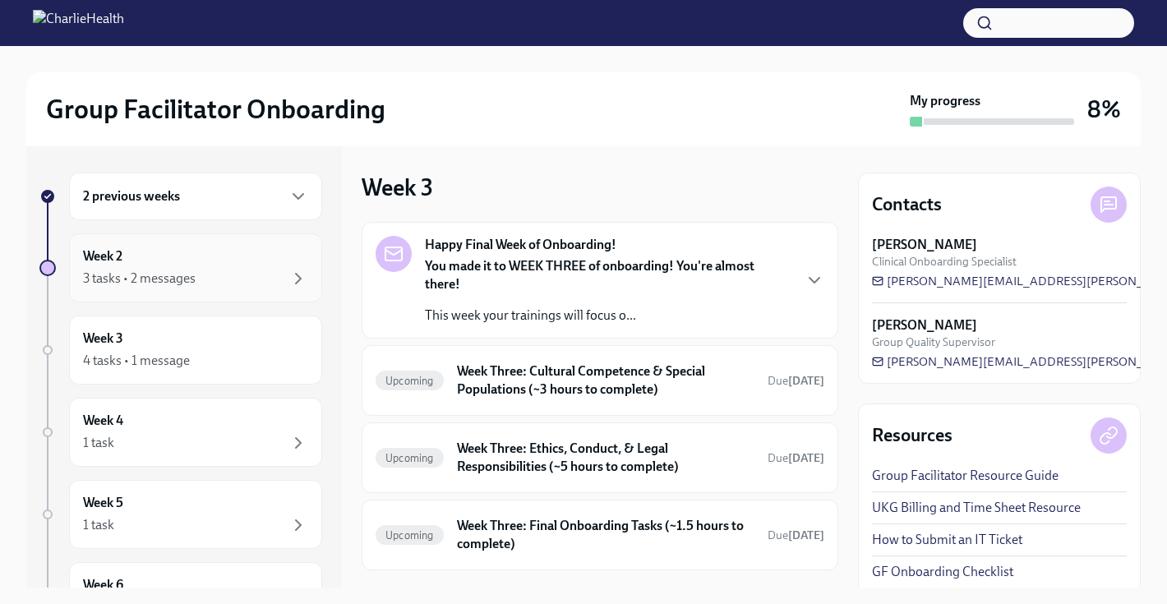
click at [210, 284] on div "3 tasks • 2 messages" at bounding box center [195, 279] width 225 height 20
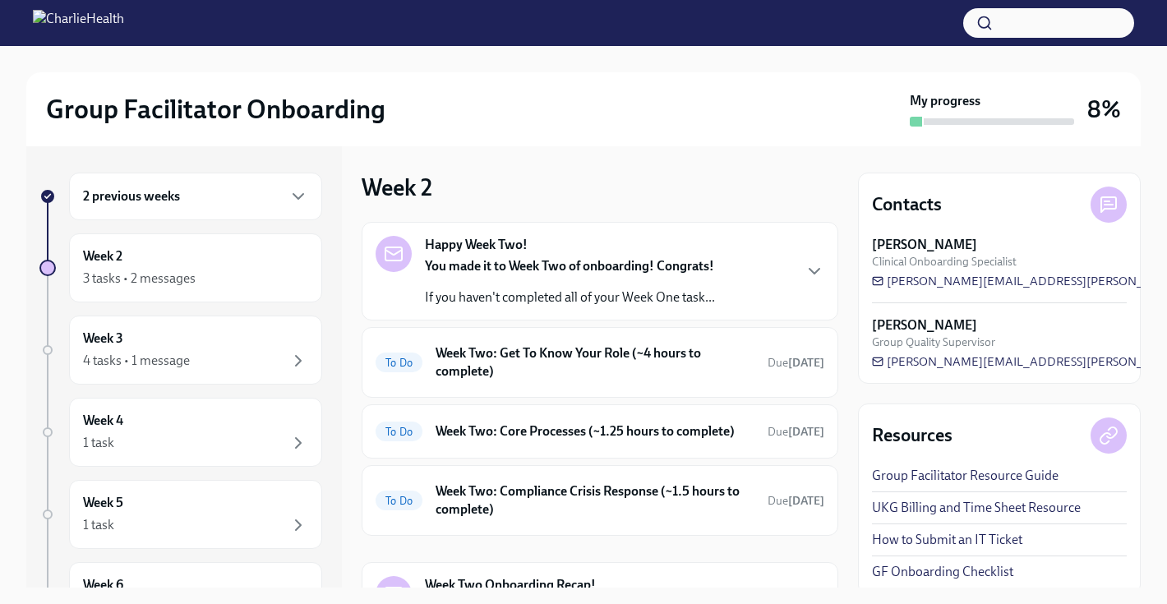
click at [206, 199] on div "2 previous weeks" at bounding box center [195, 197] width 225 height 20
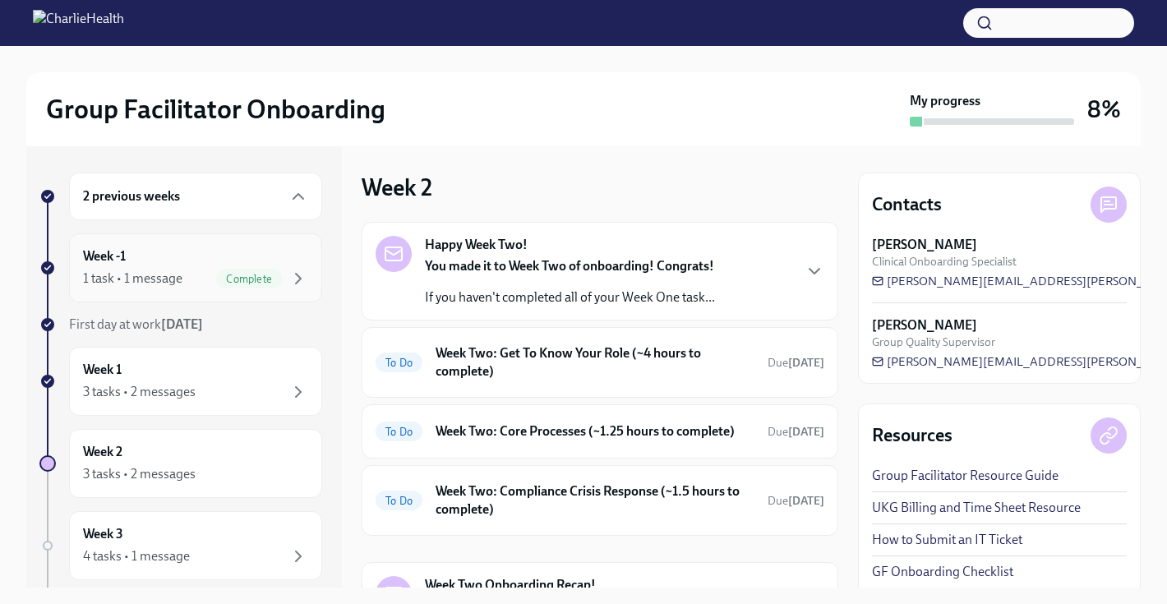
click at [212, 286] on div "1 task • 1 message Complete" at bounding box center [195, 279] width 225 height 20
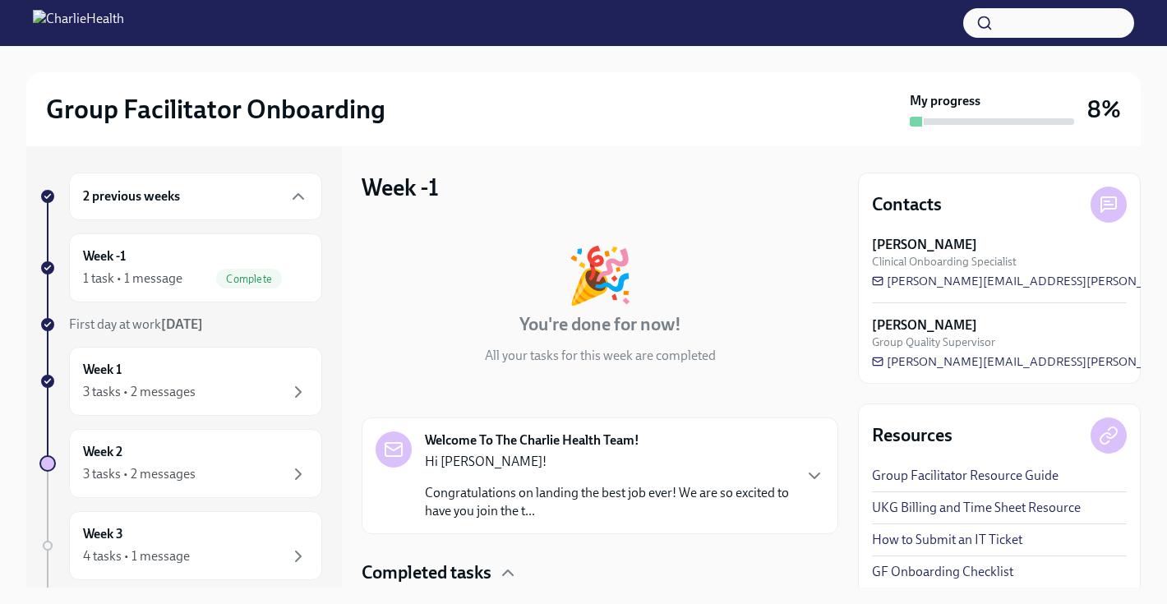
scroll to position [118, 0]
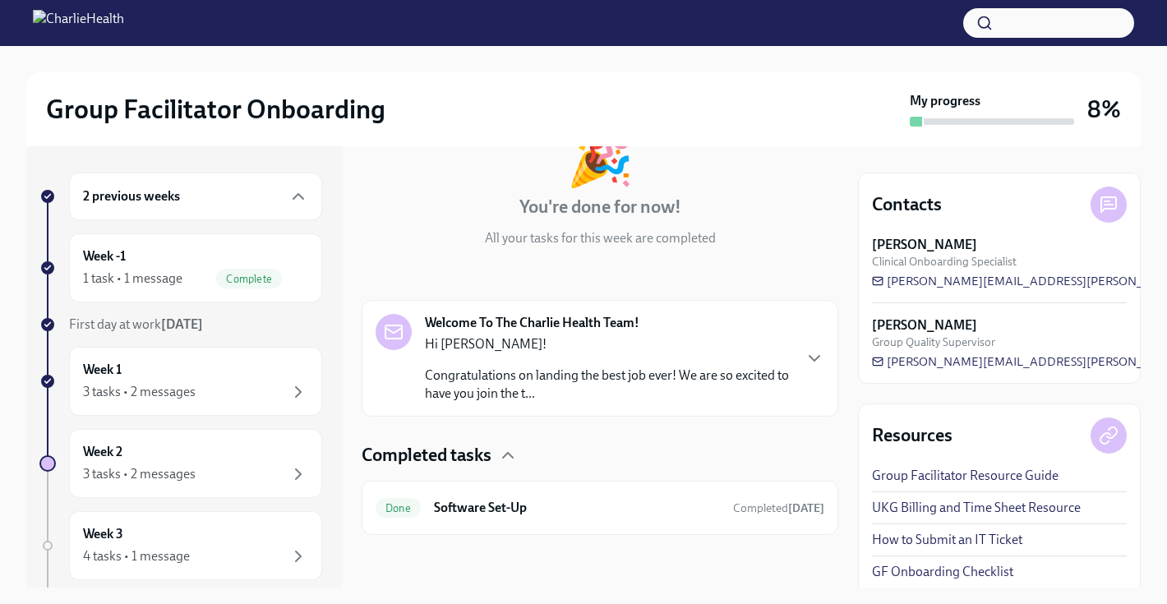
click at [567, 498] on div "Done Software Set-Up Completed [DATE]" at bounding box center [600, 508] width 449 height 26
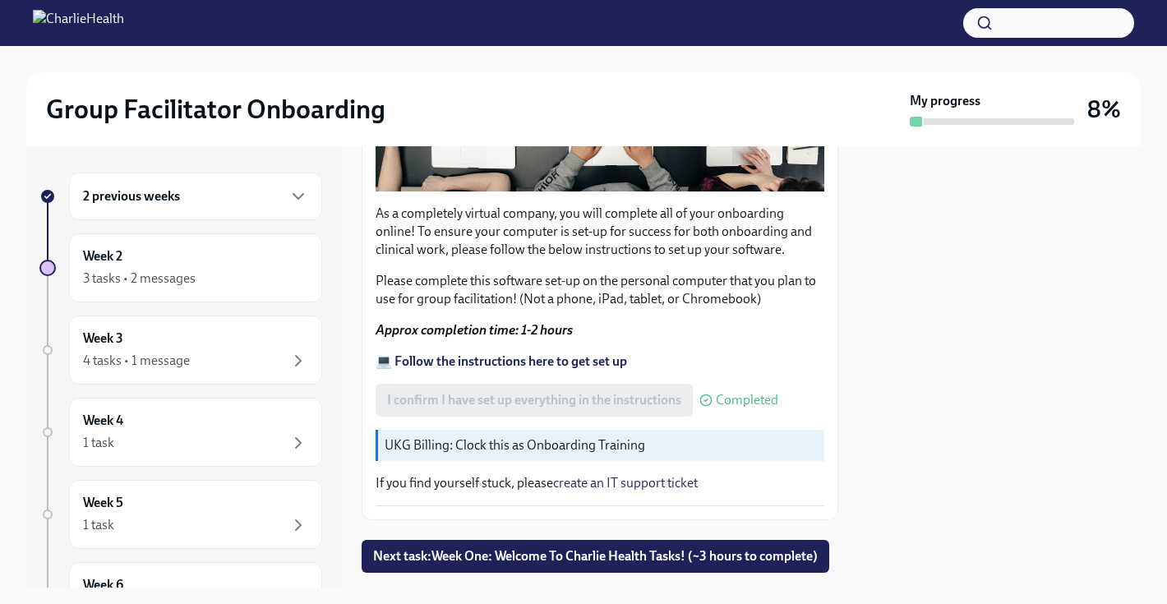
scroll to position [499, 0]
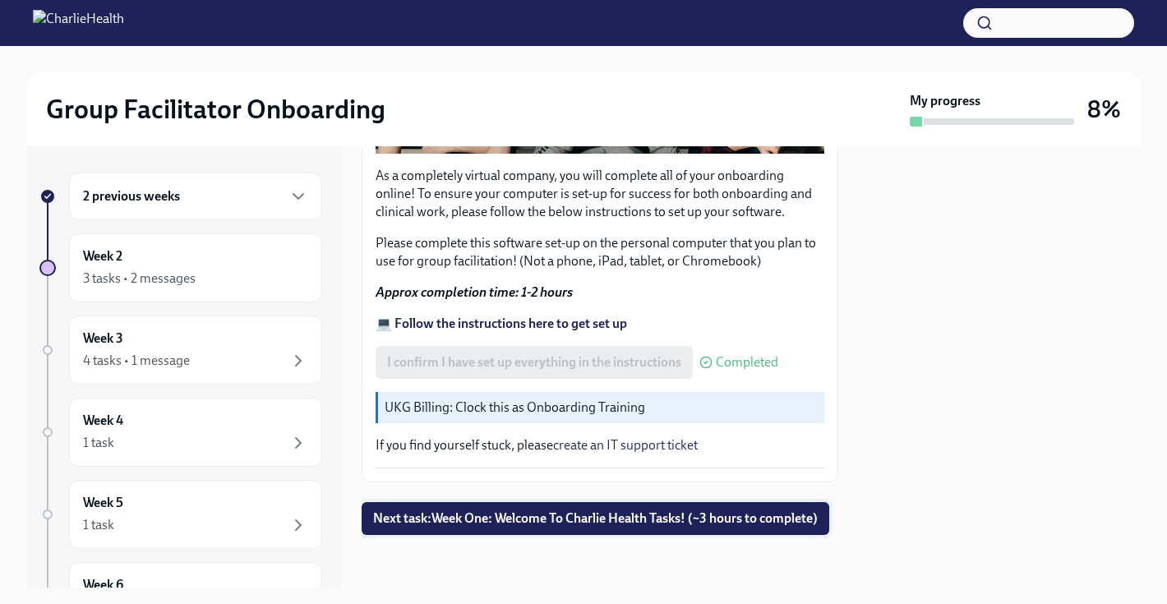
click at [571, 534] on button "Next task : Week One: Welcome To Charlie Health Tasks! (~3 hours to complete)" at bounding box center [596, 518] width 468 height 33
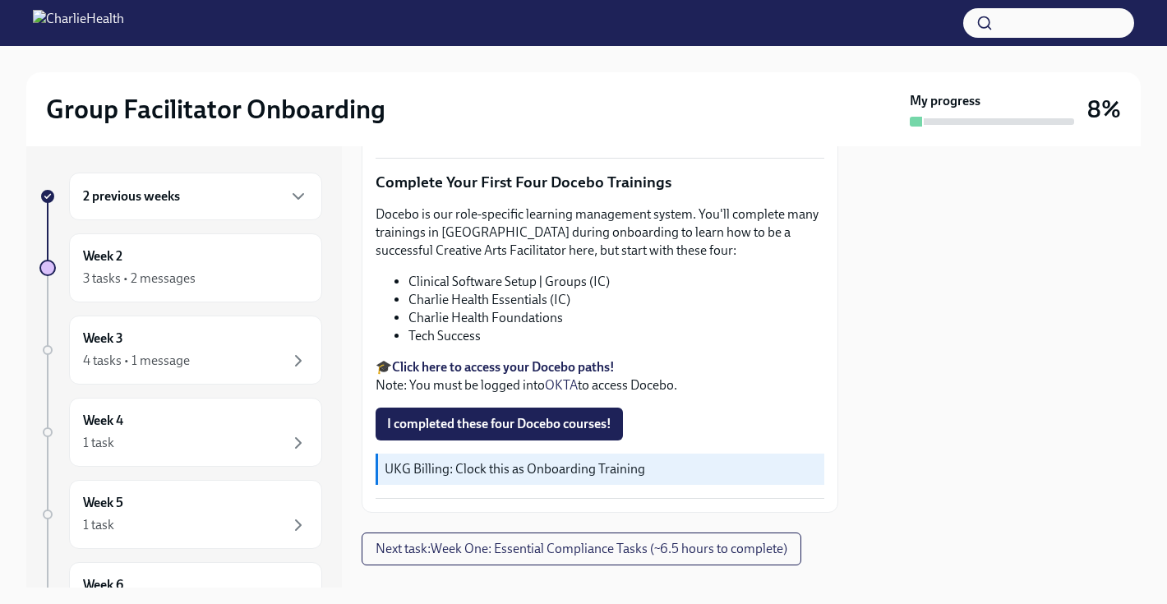
scroll to position [2123, 0]
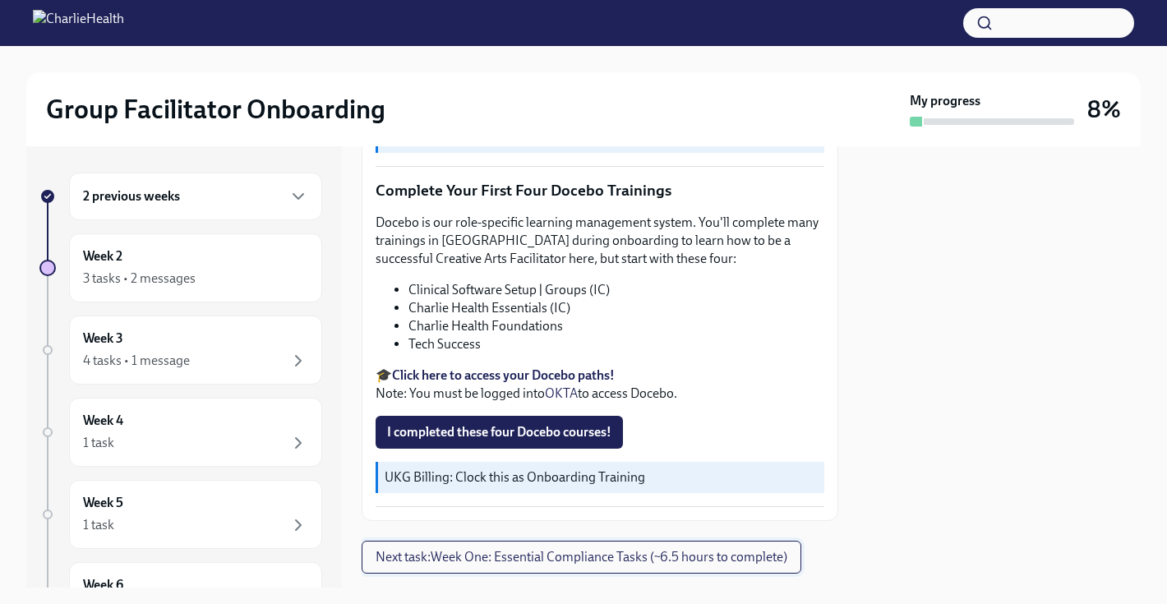
click at [548, 549] on span "Next task : Week One: Essential Compliance Tasks (~6.5 hours to complete)" at bounding box center [582, 557] width 412 height 16
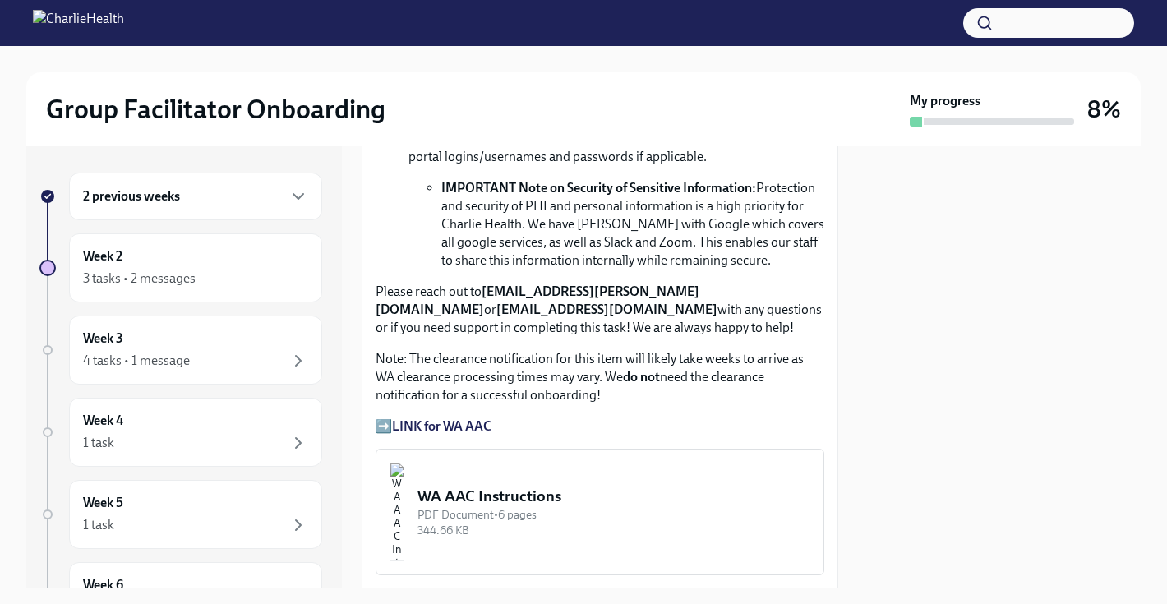
scroll to position [1278, 0]
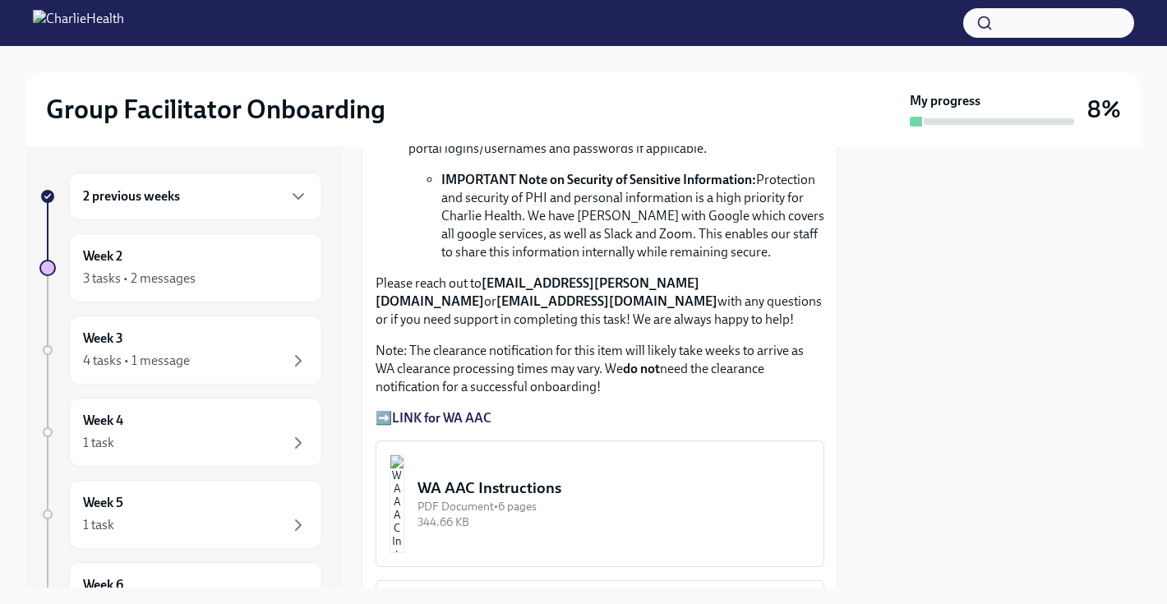
click at [473, 425] on strong "LINK for WA AAC" at bounding box center [441, 418] width 99 height 16
drag, startPoint x: 483, startPoint y: 284, endPoint x: 694, endPoint y: 284, distance: 211.3
click at [694, 284] on p "Please reach out to [EMAIL_ADDRESS][PERSON_NAME][DOMAIN_NAME] or [EMAIL_ADDRESS…" at bounding box center [600, 302] width 449 height 54
copy p "[EMAIL_ADDRESS][PERSON_NAME][DOMAIN_NAME]"
click at [479, 418] on strong "LINK for WA AAC" at bounding box center [441, 418] width 99 height 16
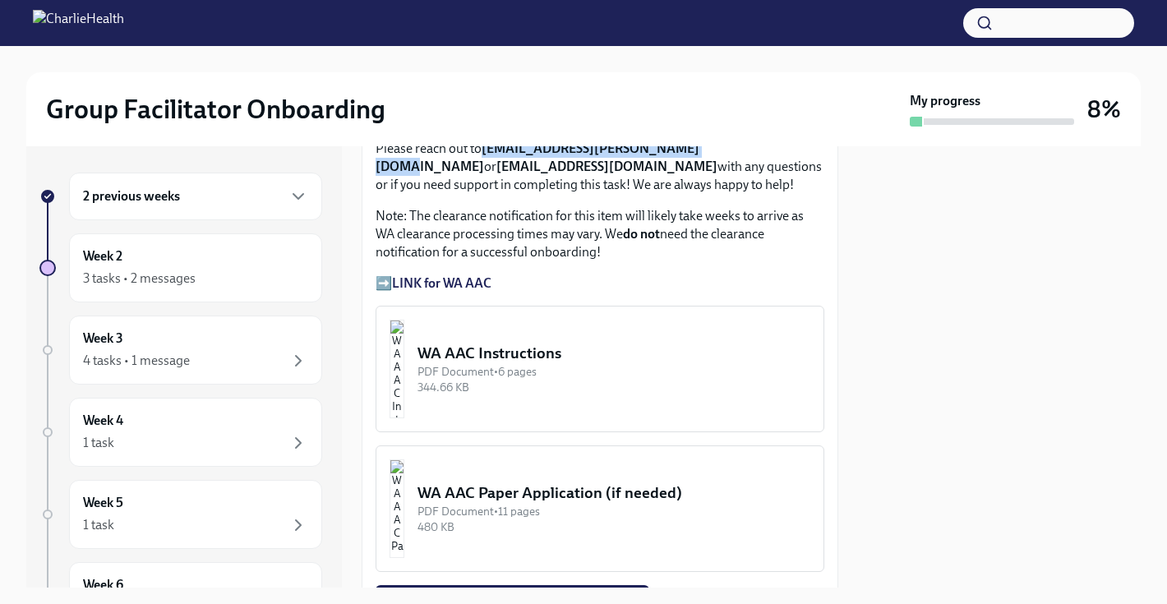
scroll to position [1376, 0]
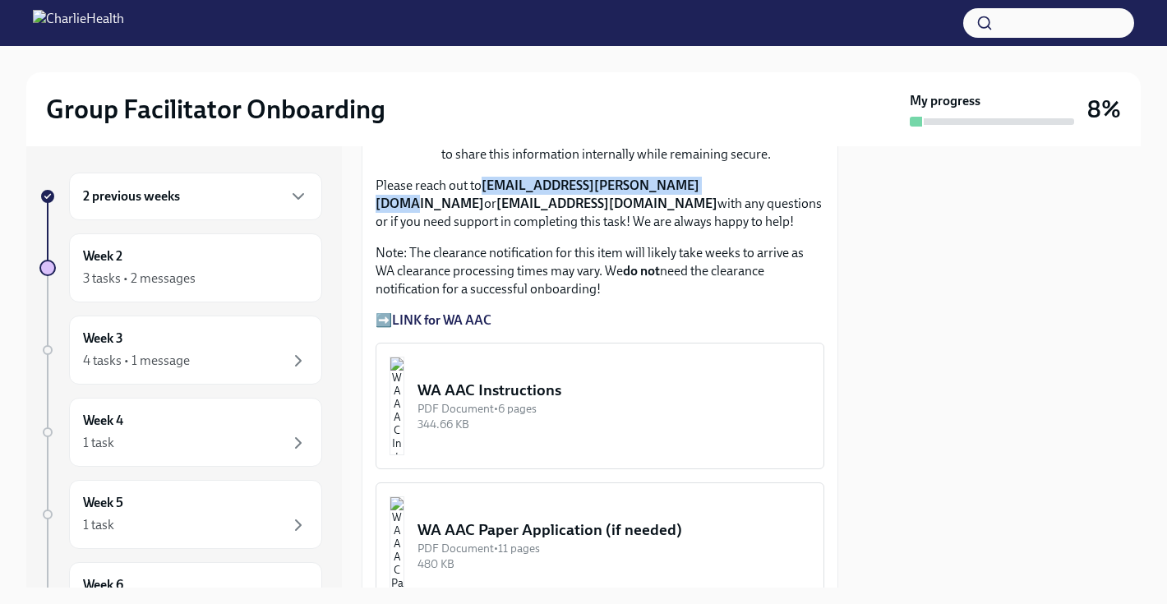
click at [603, 419] on div "344.66 KB" at bounding box center [614, 425] width 393 height 16
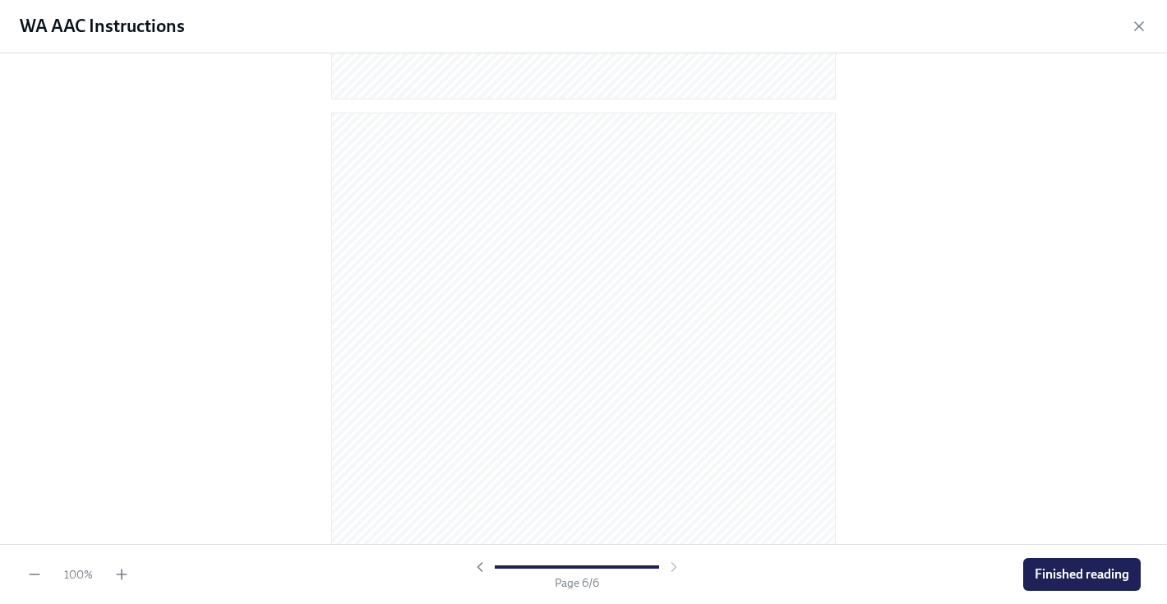
scroll to position [3518, 0]
click at [1132, 34] on icon "button" at bounding box center [1139, 26] width 16 height 16
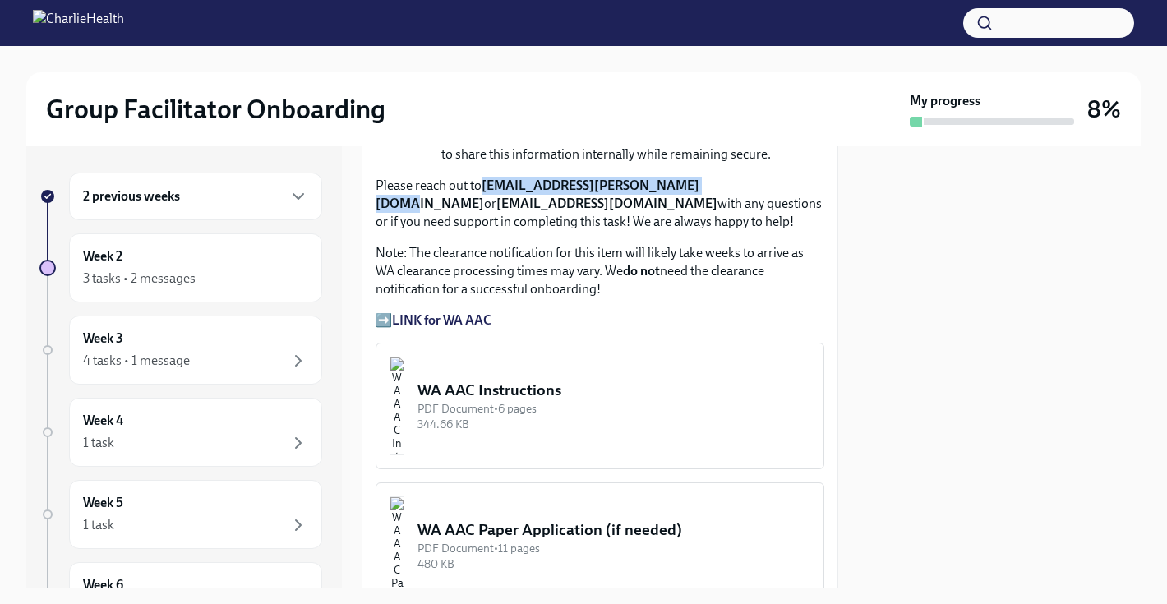
click at [456, 327] on strong "LINK for WA AAC" at bounding box center [441, 320] width 99 height 16
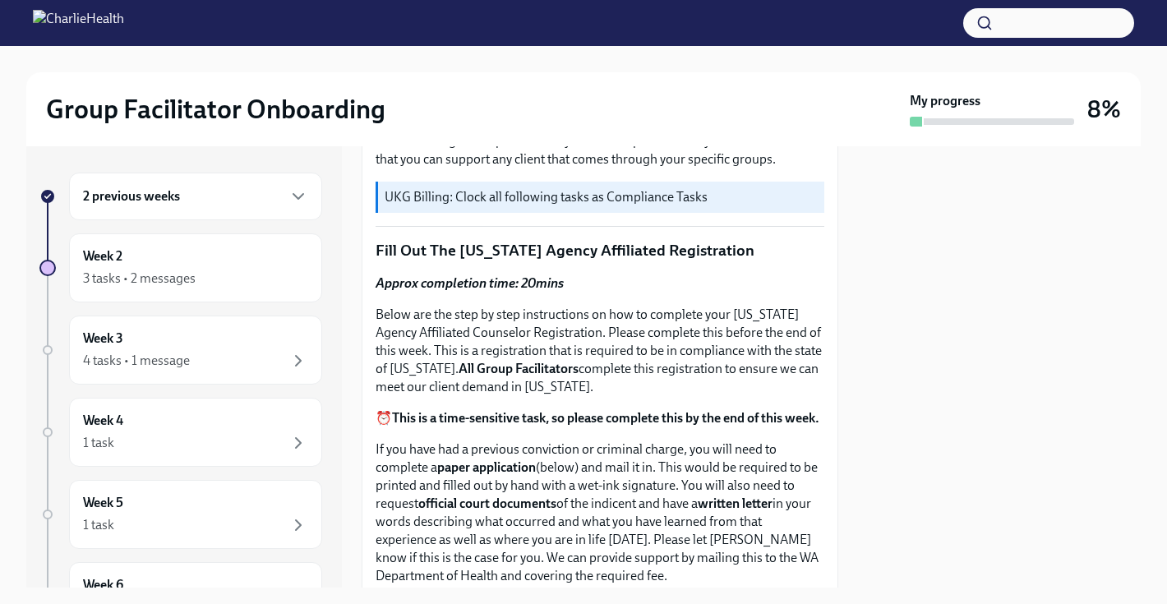
scroll to position [540, 0]
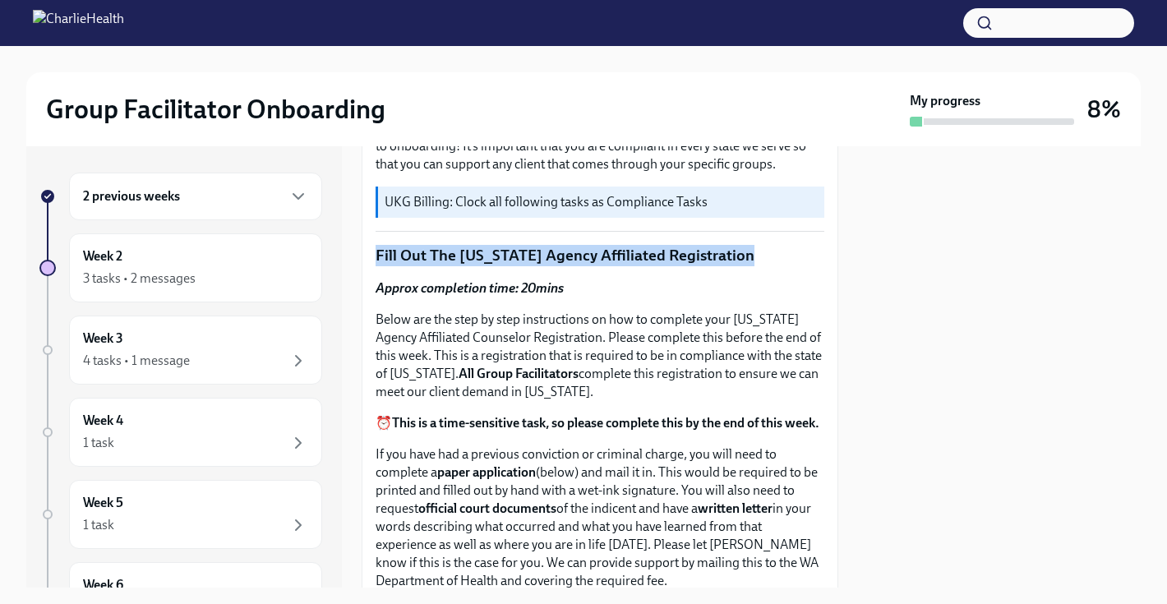
drag, startPoint x: 379, startPoint y: 255, endPoint x: 761, endPoint y: 270, distance: 382.6
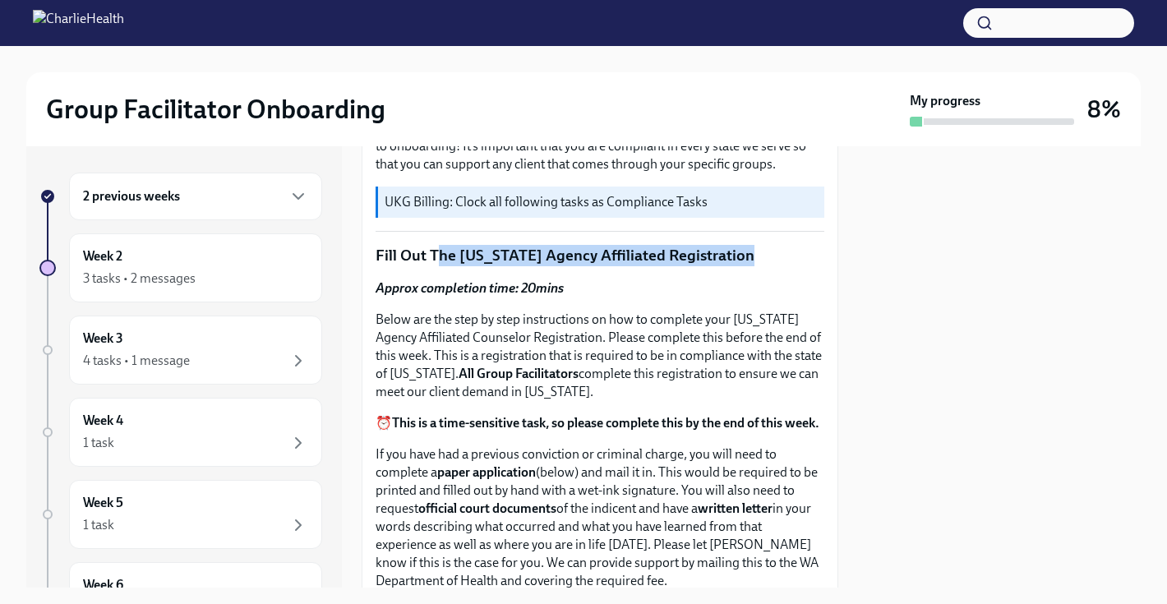
drag, startPoint x: 435, startPoint y: 250, endPoint x: 825, endPoint y: 254, distance: 389.7
copy p "he [US_STATE] Agency Affiliated Registration"
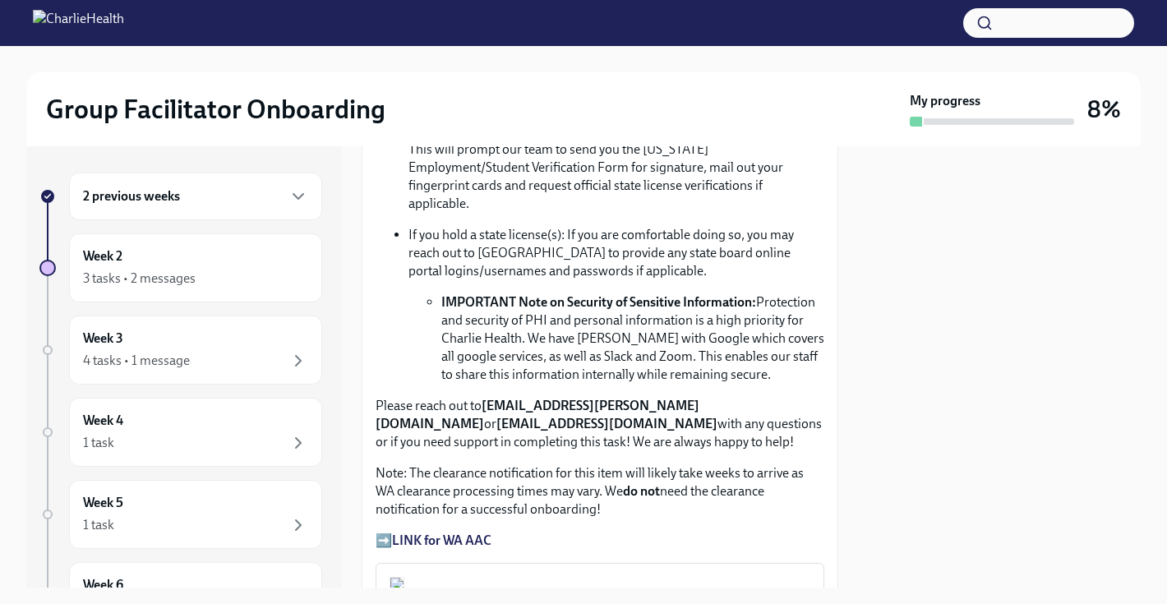
scroll to position [1195, 0]
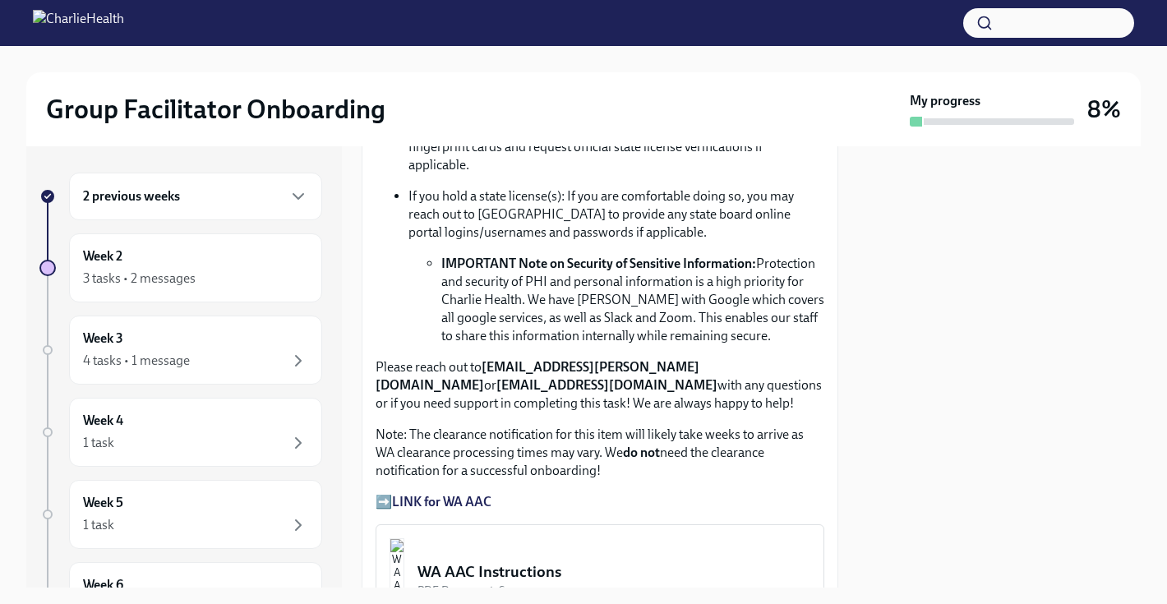
click at [476, 499] on strong "LINK for WA AAC" at bounding box center [441, 502] width 99 height 16
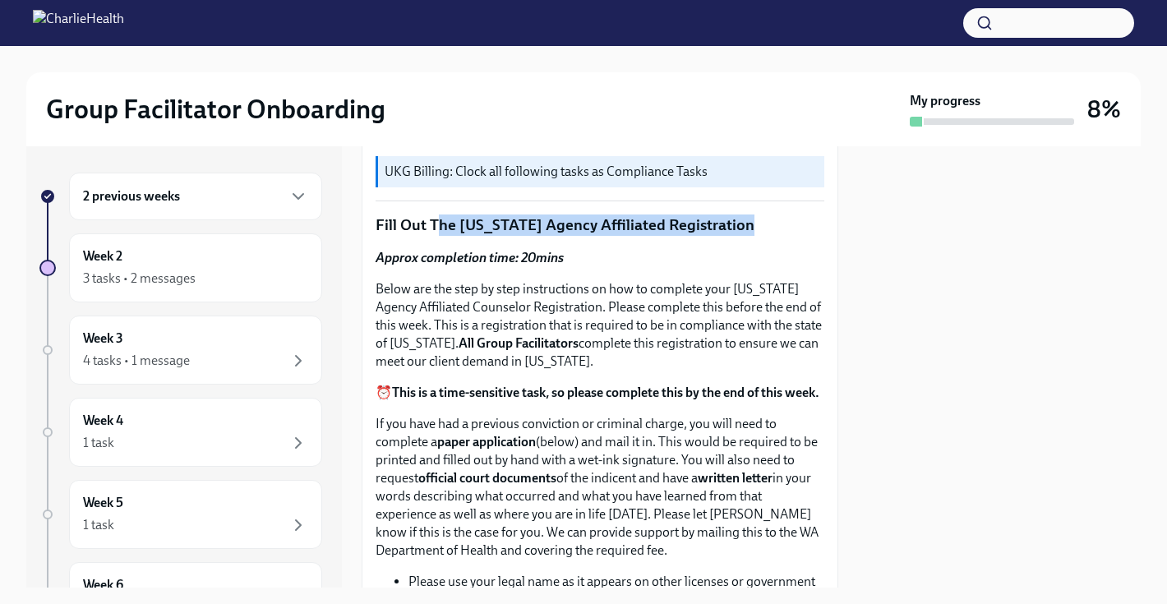
scroll to position [567, 0]
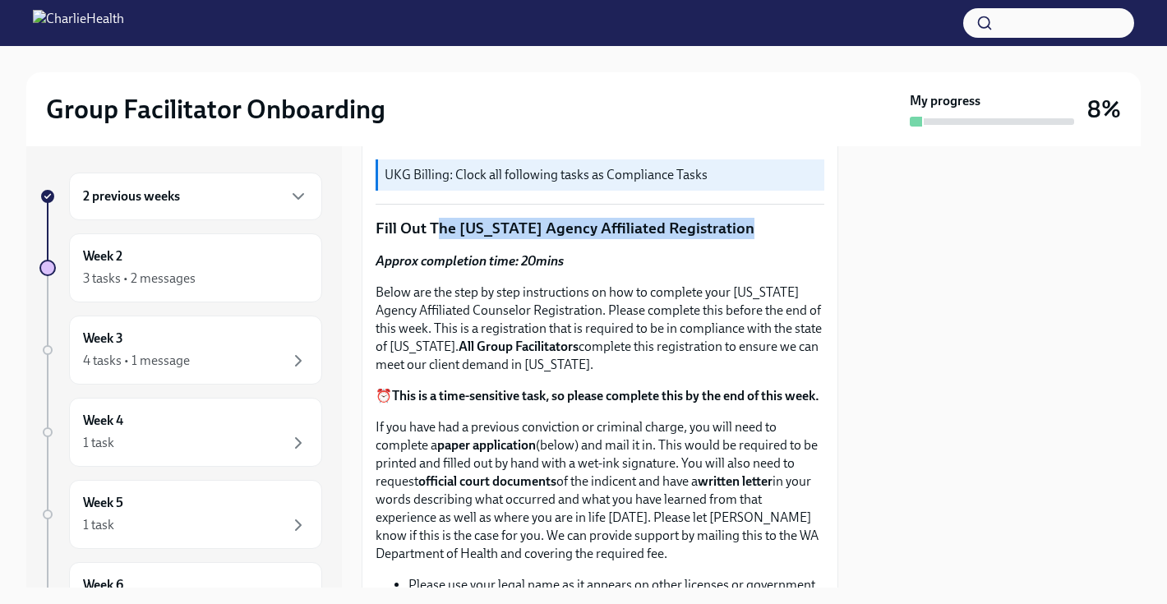
click at [443, 228] on p "Fill Out The [US_STATE] Agency Affiliated Registration" at bounding box center [600, 228] width 449 height 21
click at [418, 222] on p "Fill Out The [US_STATE] Agency Affiliated Registration" at bounding box center [600, 228] width 449 height 21
drag, startPoint x: 404, startPoint y: 225, endPoint x: 767, endPoint y: 238, distance: 363.6
click at [767, 238] on p "Fill Out The [US_STATE] Agency Affiliated Registration" at bounding box center [600, 228] width 449 height 21
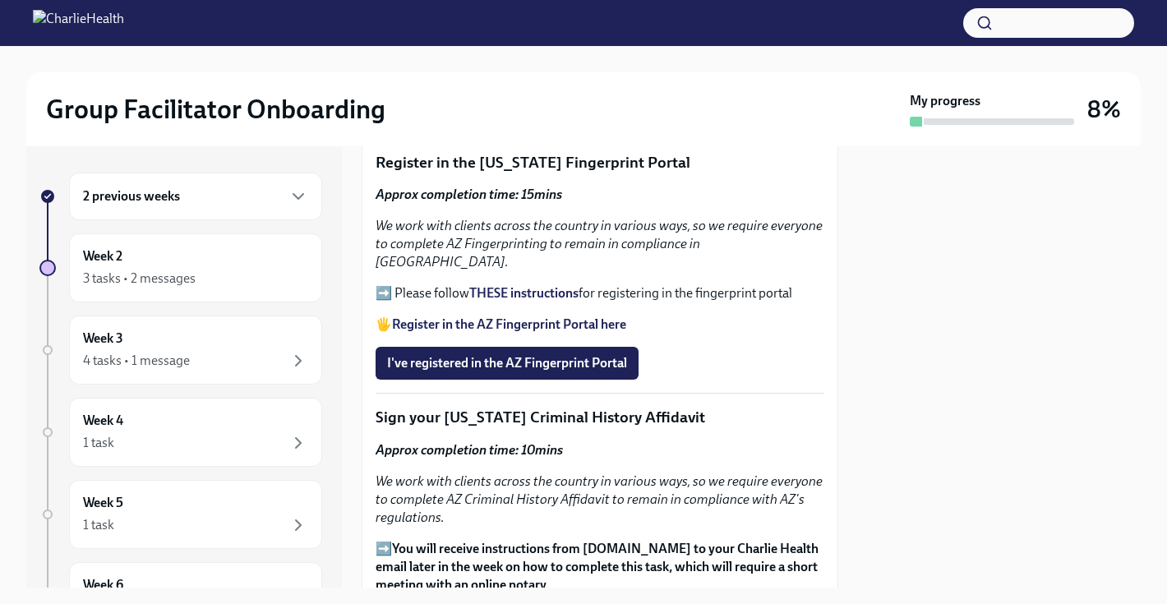
scroll to position [1953, 0]
click at [500, 284] on strong "THESE instructions" at bounding box center [523, 292] width 109 height 16
